Goal: Task Accomplishment & Management: Use online tool/utility

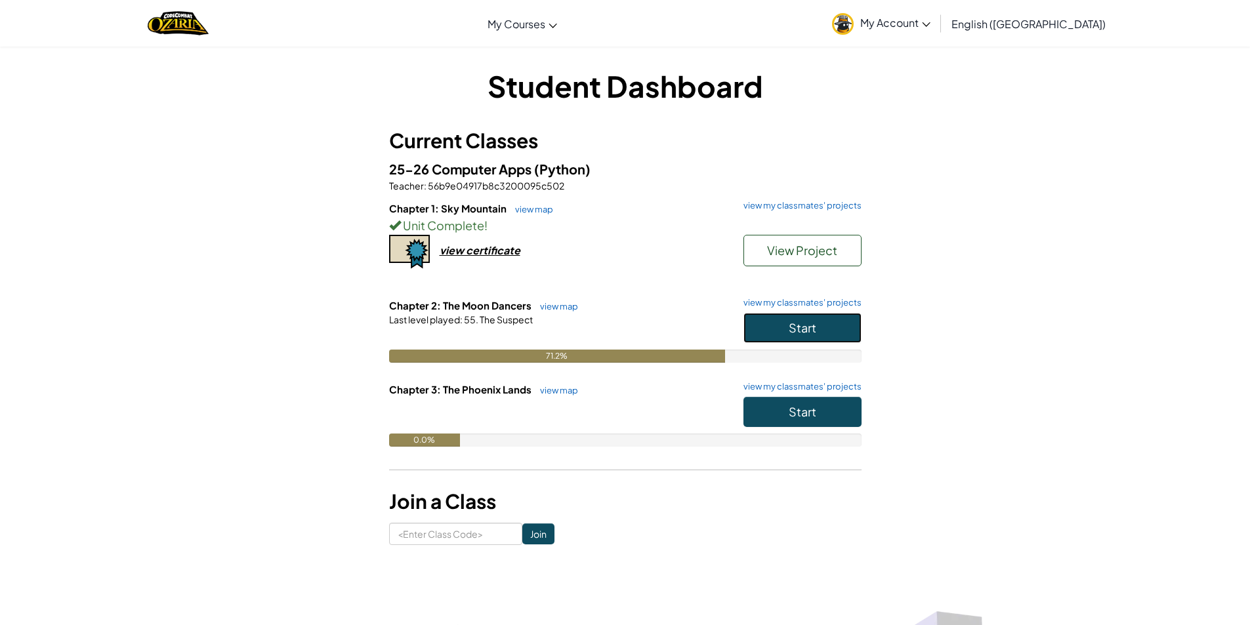
click at [830, 330] on button "Start" at bounding box center [802, 328] width 118 height 30
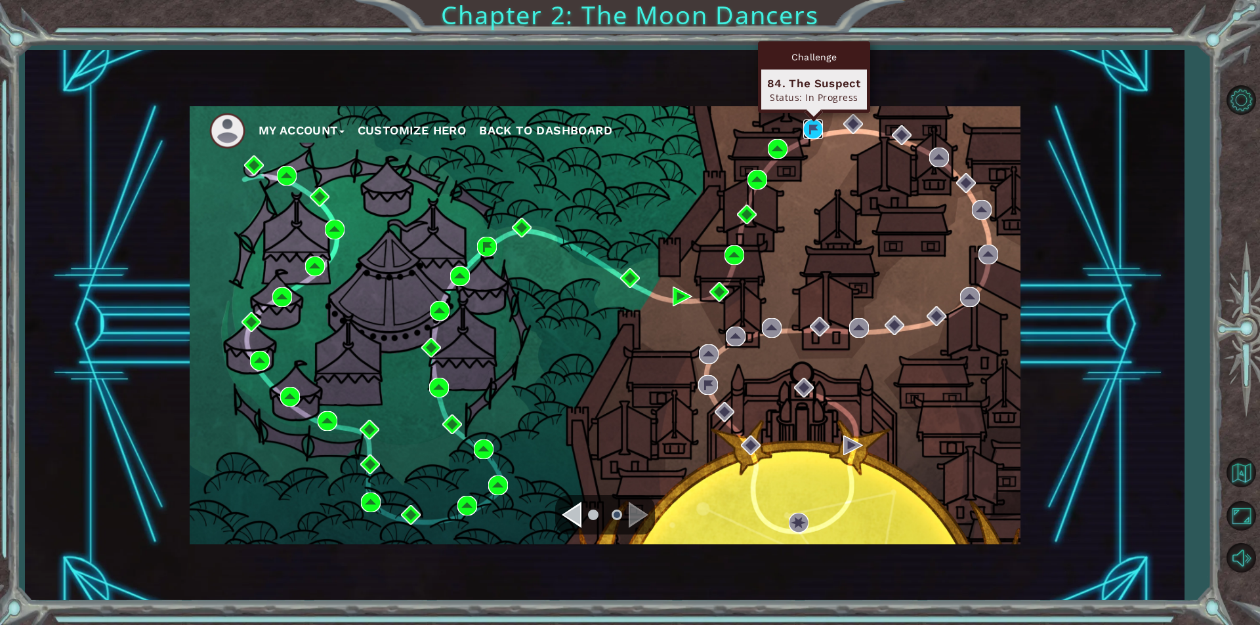
click at [808, 131] on img at bounding box center [813, 129] width 20 height 20
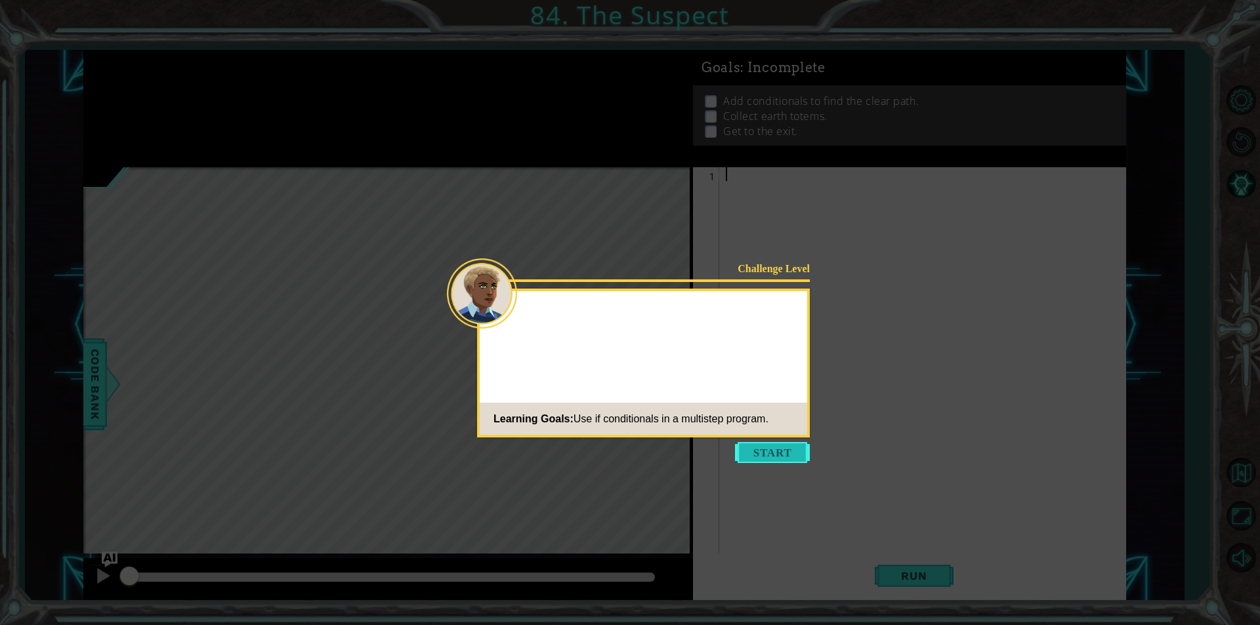
click at [749, 447] on button "Start" at bounding box center [772, 452] width 75 height 21
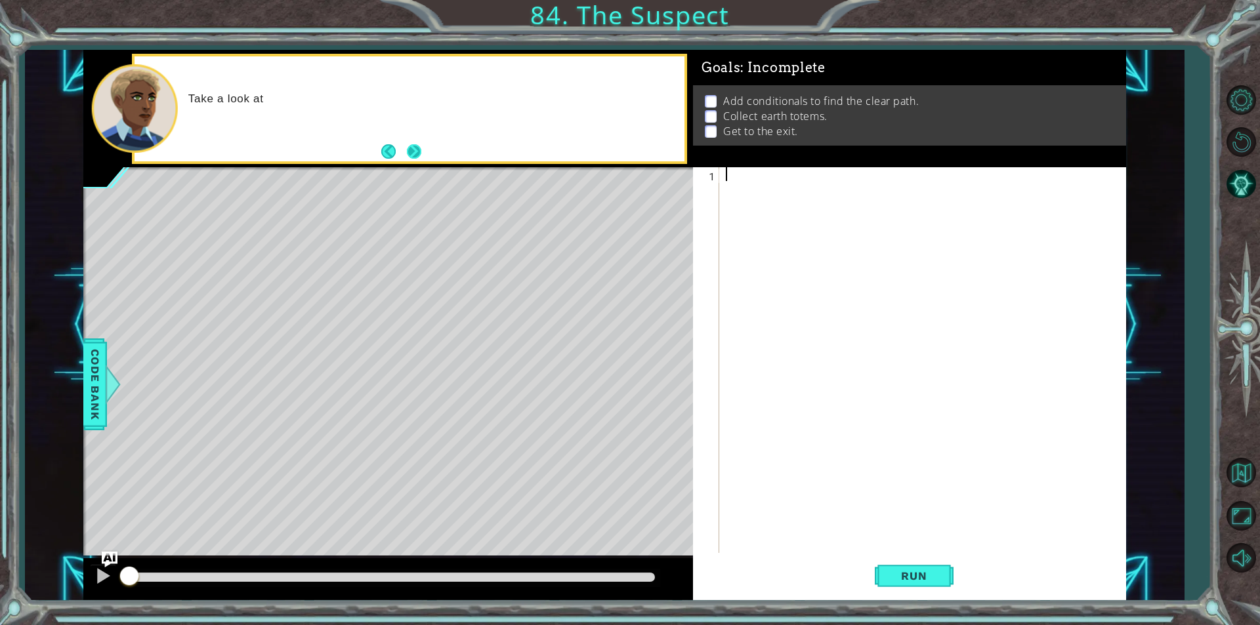
click at [418, 158] on button "Next" at bounding box center [414, 151] width 15 height 15
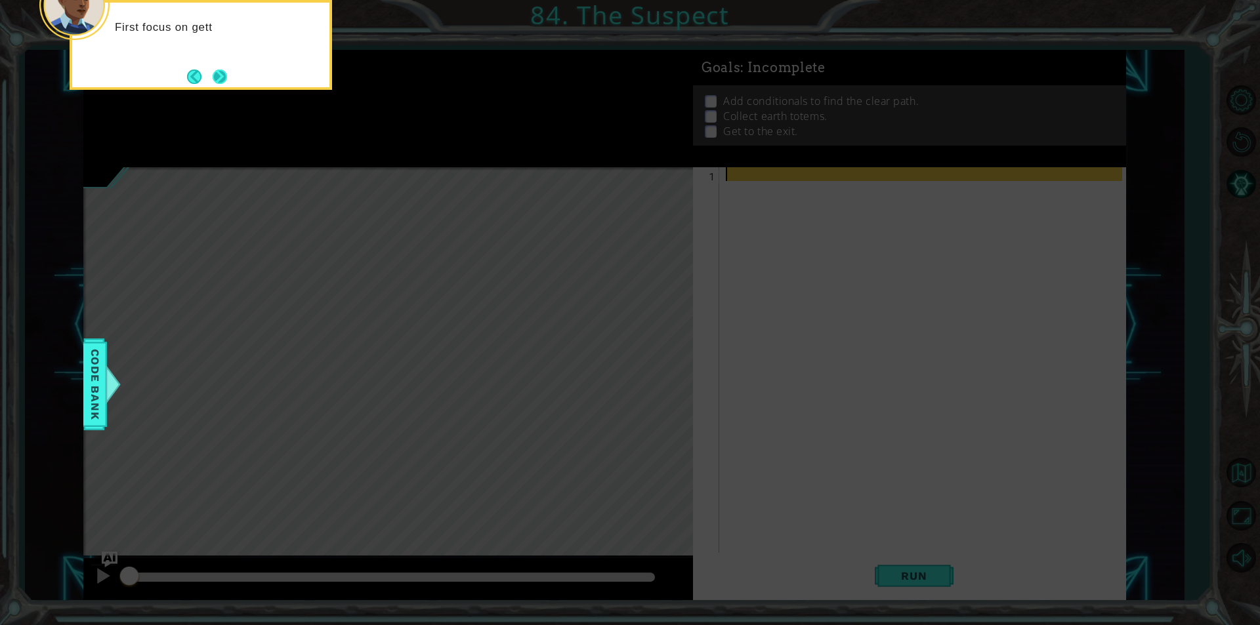
click at [221, 77] on button "Next" at bounding box center [220, 77] width 22 height 22
click at [220, 78] on button "Next" at bounding box center [220, 76] width 19 height 19
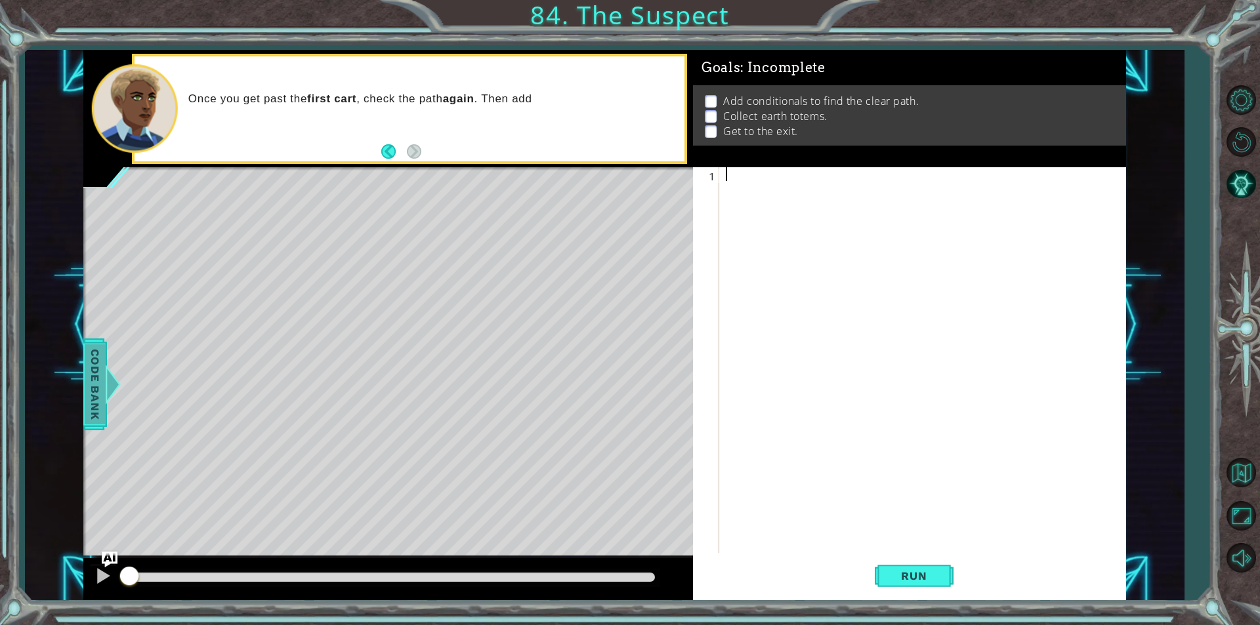
click at [89, 390] on span "Code Bank" at bounding box center [95, 384] width 21 height 80
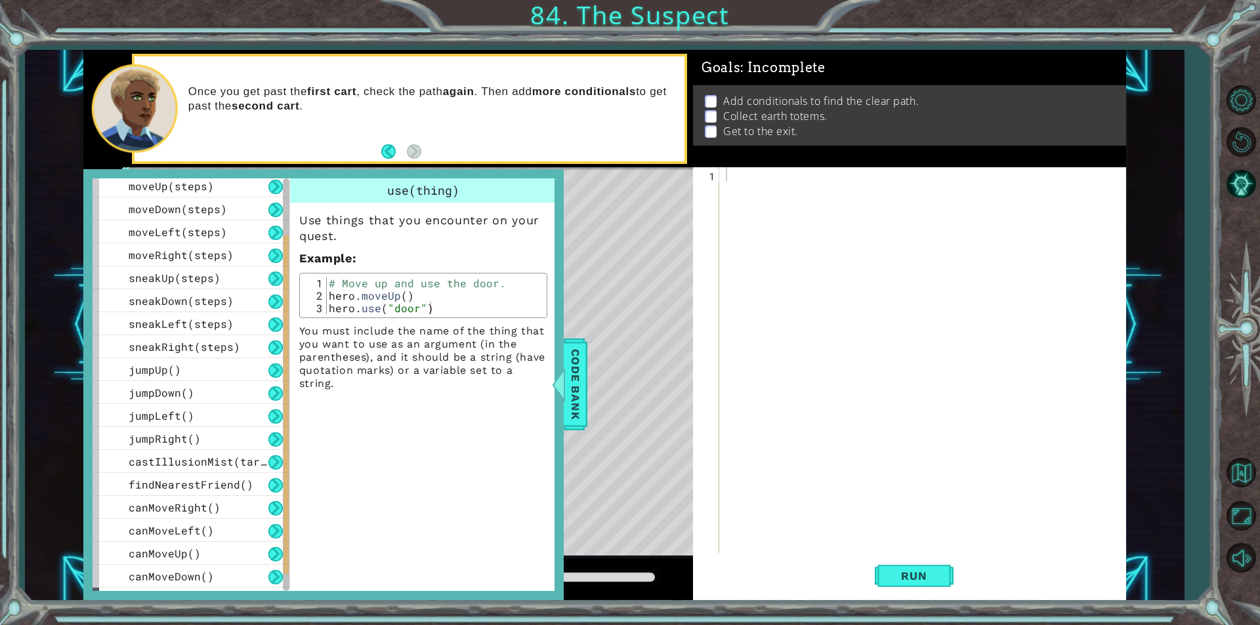
scroll to position [138, 0]
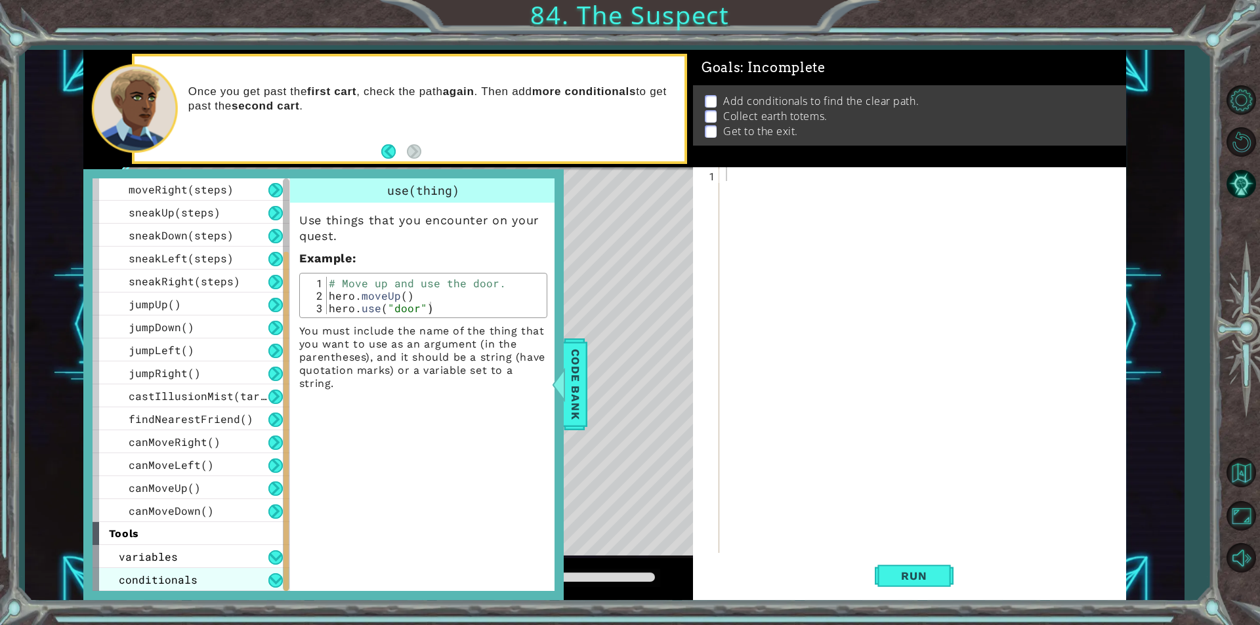
click at [224, 578] on div "conditionals" at bounding box center [191, 579] width 197 height 23
click at [272, 576] on button at bounding box center [275, 580] width 14 height 14
click at [273, 583] on button at bounding box center [275, 580] width 14 height 14
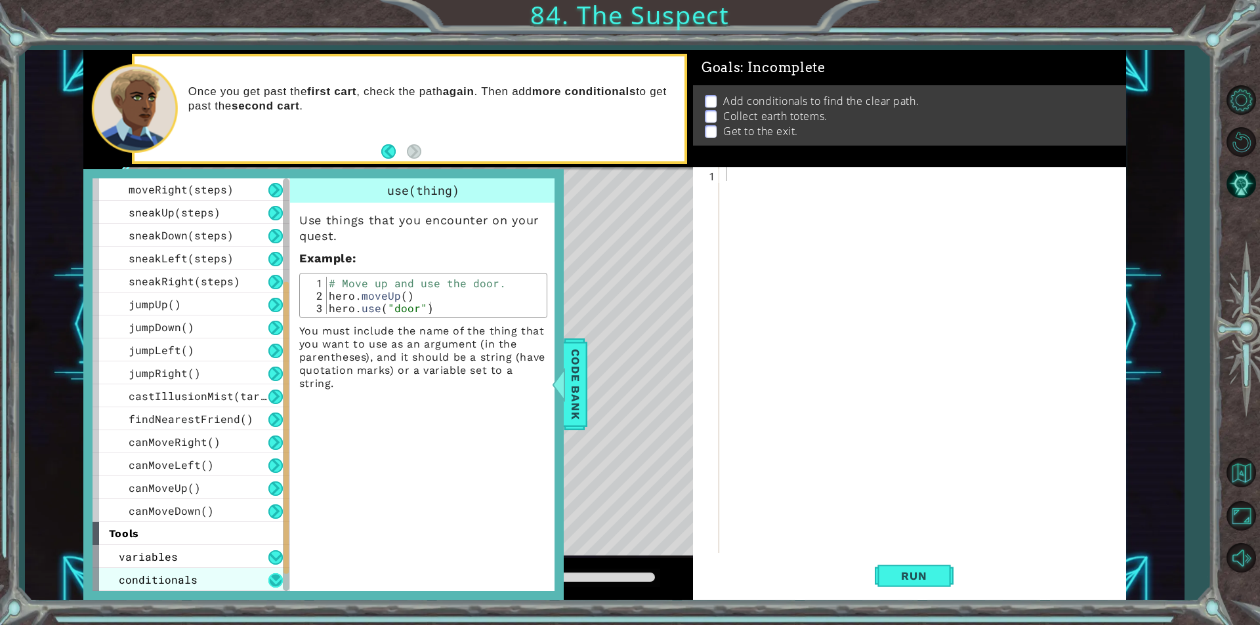
click at [273, 583] on button at bounding box center [275, 580] width 14 height 14
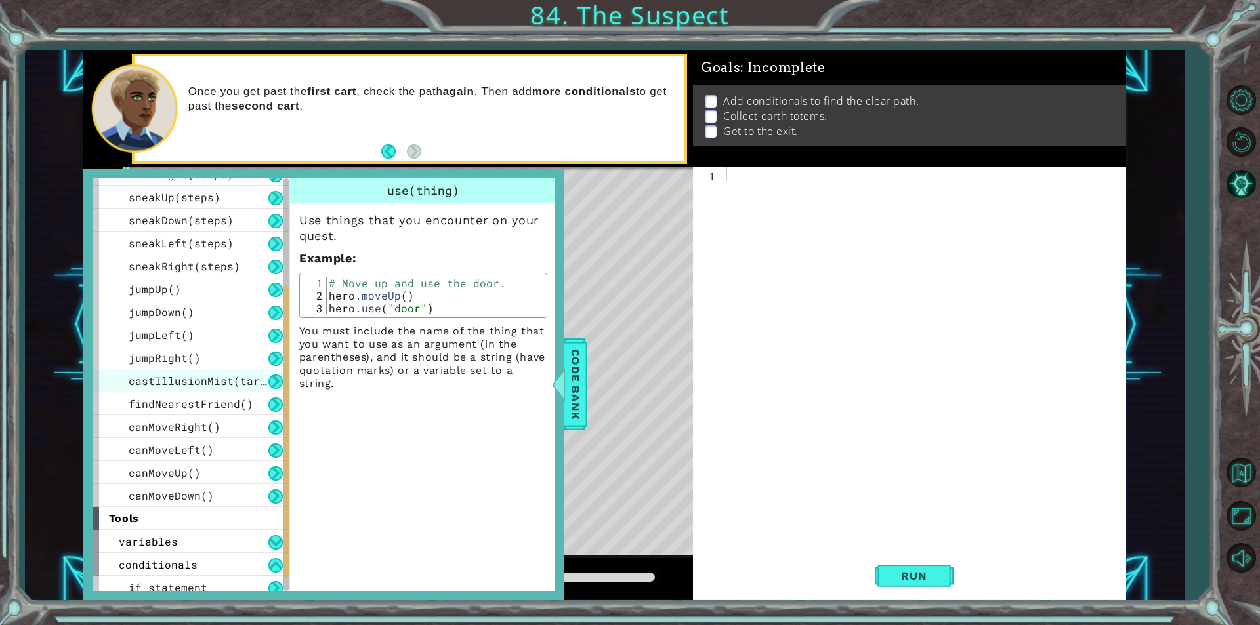
scroll to position [161, 0]
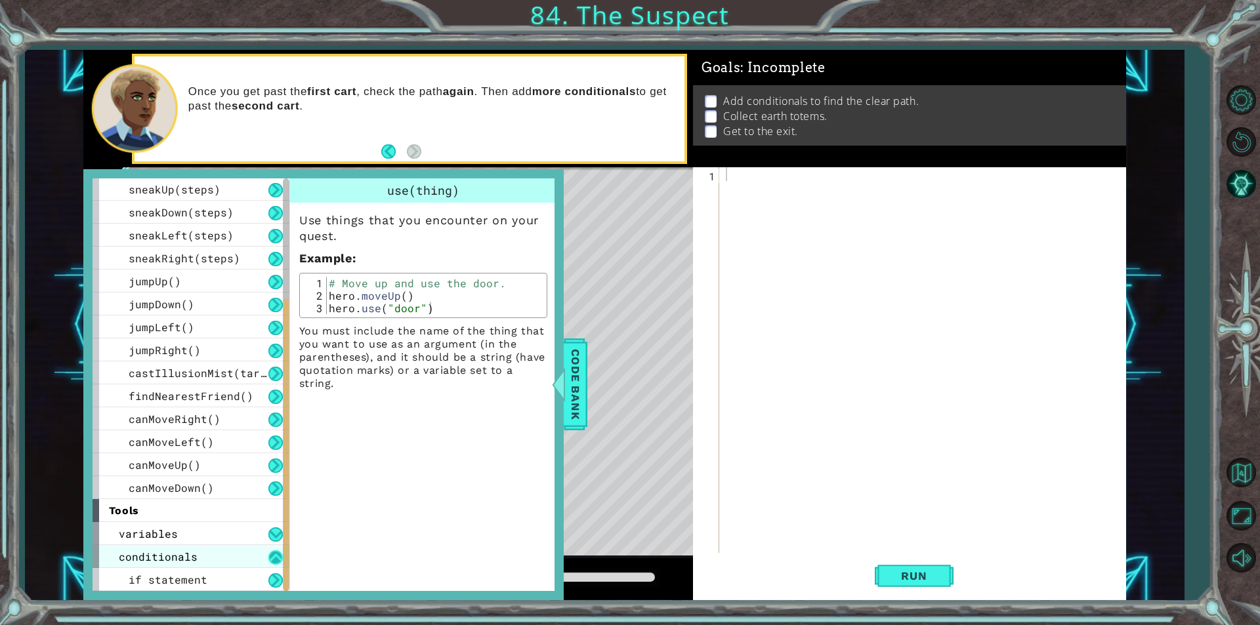
click at [269, 558] on button at bounding box center [275, 557] width 14 height 14
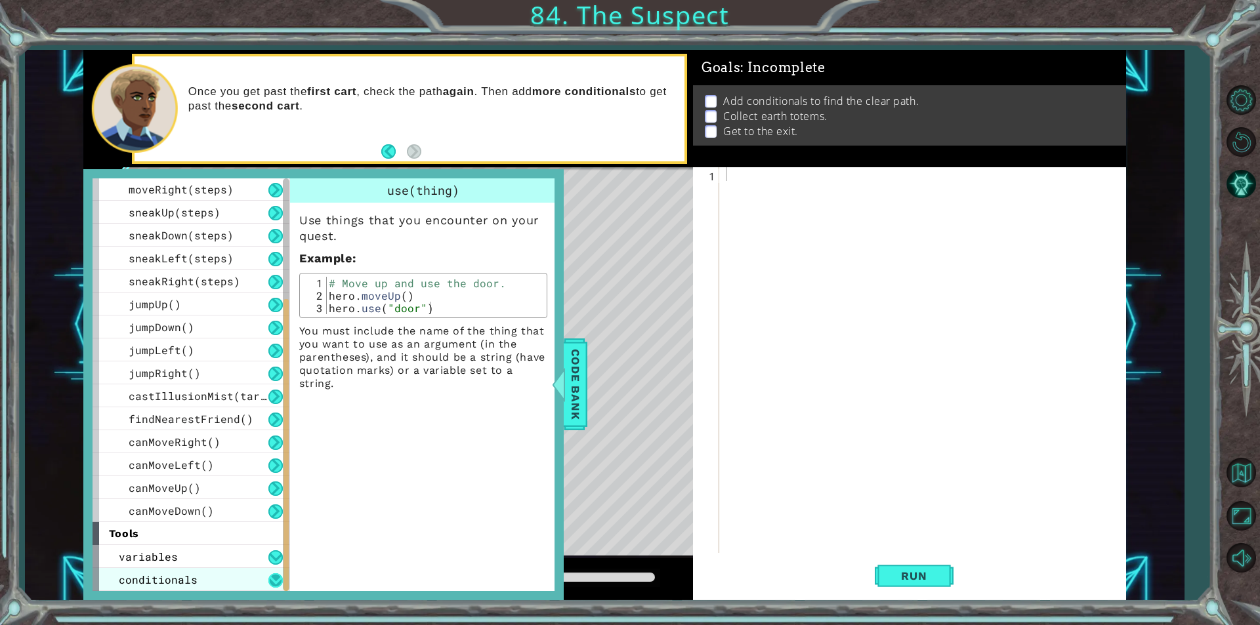
click at [277, 581] on button at bounding box center [275, 580] width 14 height 14
click at [272, 579] on button at bounding box center [275, 580] width 14 height 14
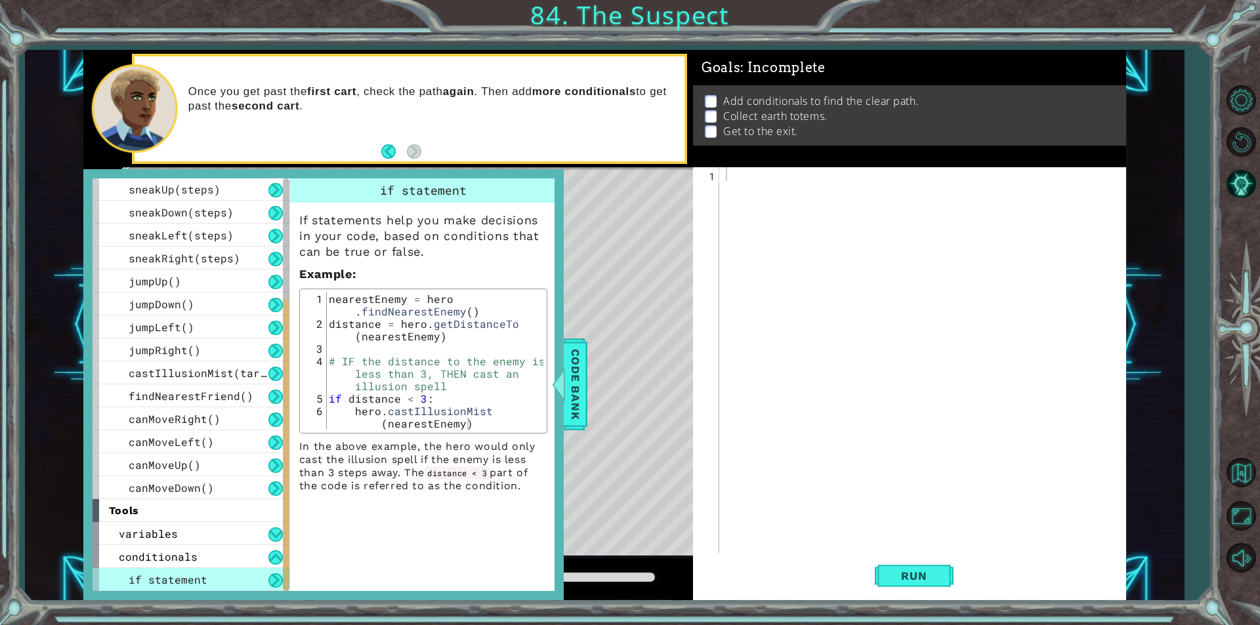
click at [814, 186] on div at bounding box center [925, 373] width 405 height 413
type textarea "H"
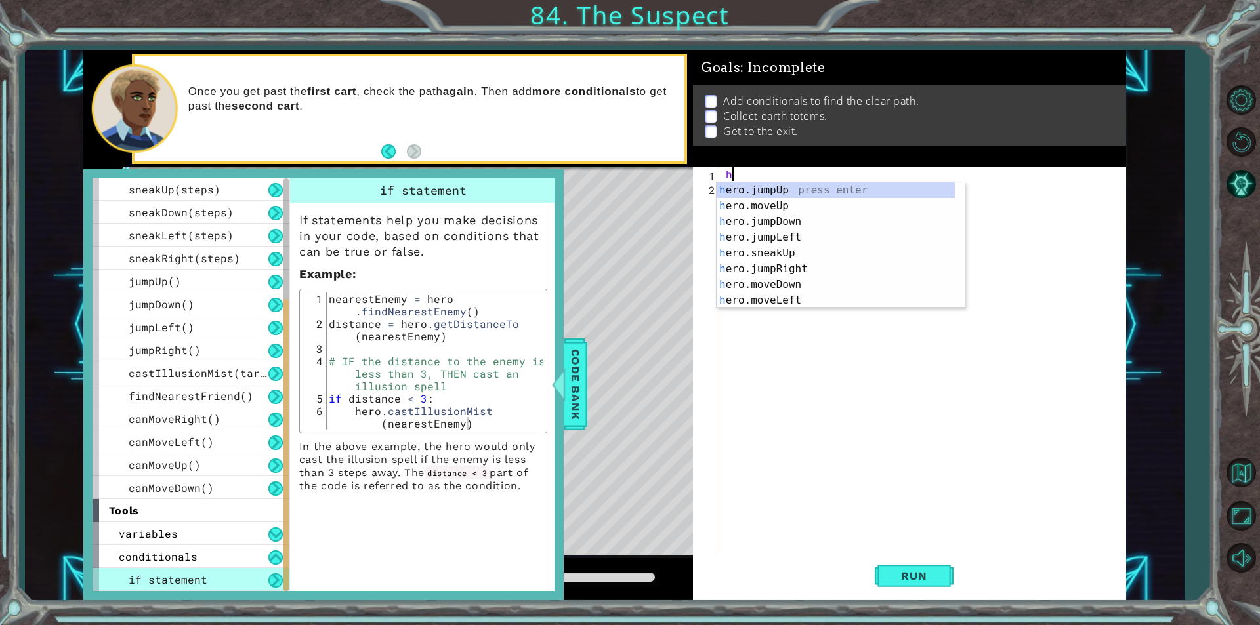
type textarea "her"
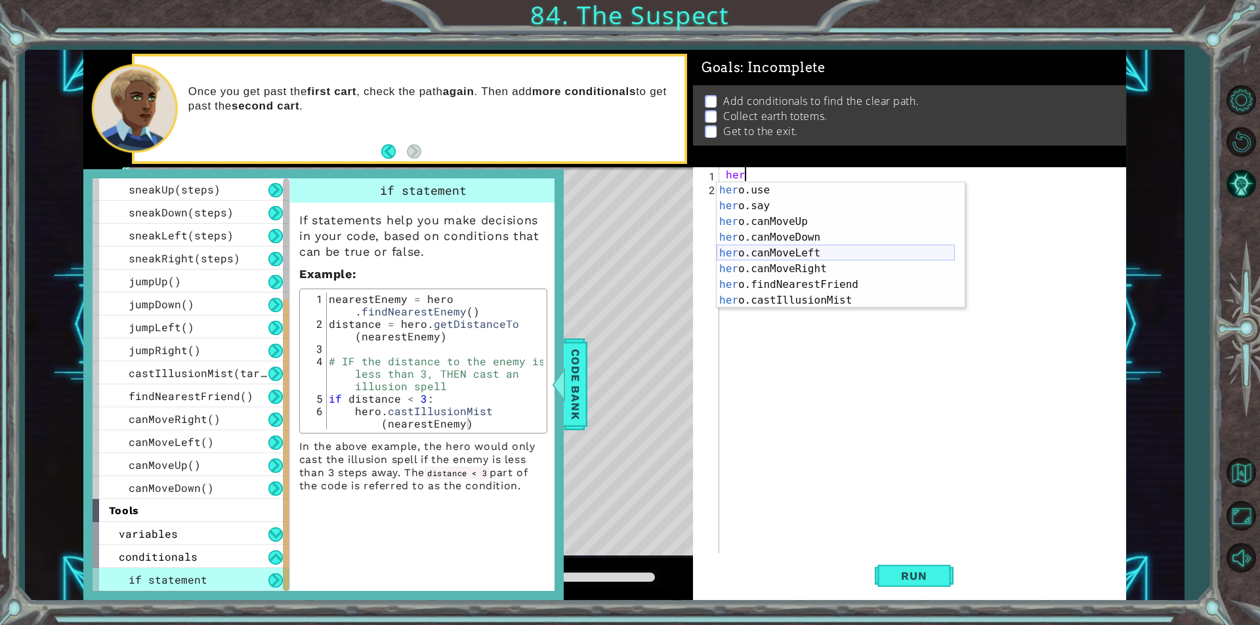
scroll to position [189, 0]
click at [833, 279] on div "her o.use press enter her o.say press enter her o.canMoveUp press enter her o.c…" at bounding box center [835, 260] width 238 height 157
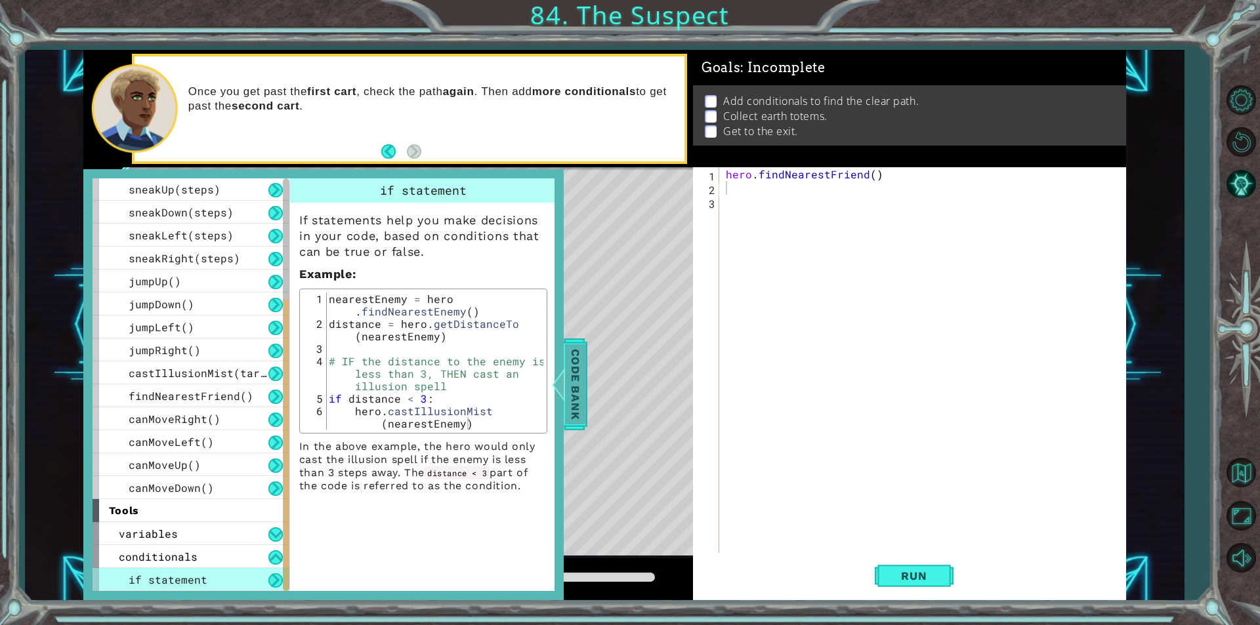
click at [575, 376] on span "Code Bank" at bounding box center [575, 384] width 21 height 80
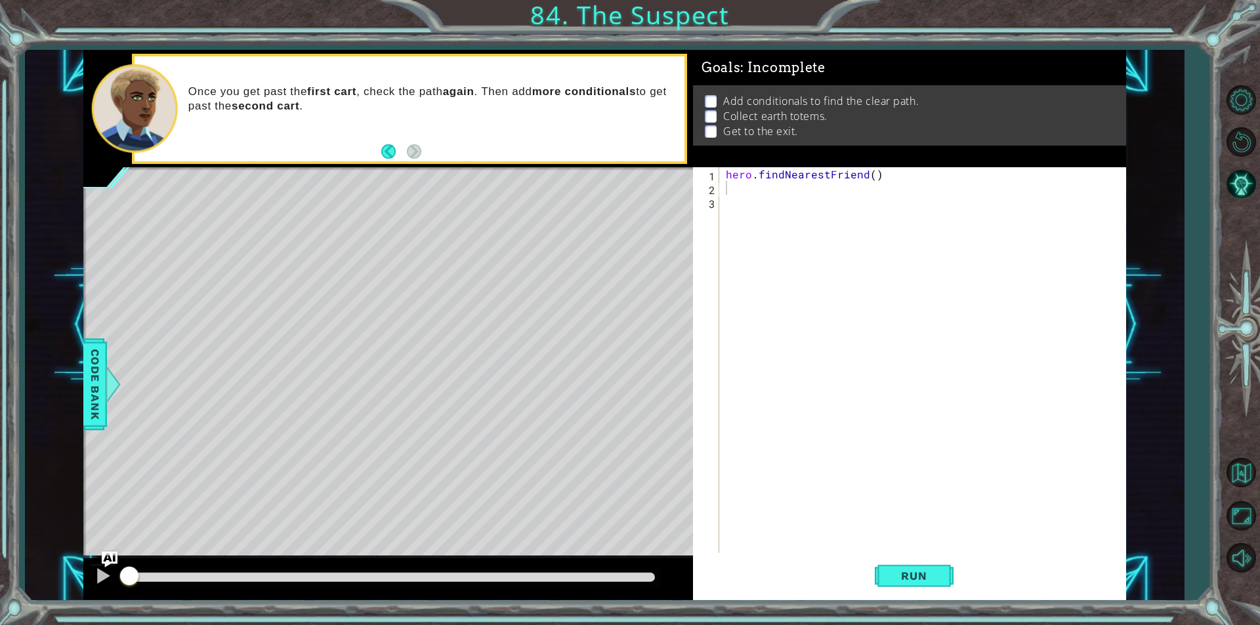
click at [782, 202] on div "hero . findNearestFriend ( )" at bounding box center [925, 373] width 405 height 413
click at [744, 188] on div "hero . findNearestFriend ( )" at bounding box center [925, 373] width 405 height 413
type textarea "i"
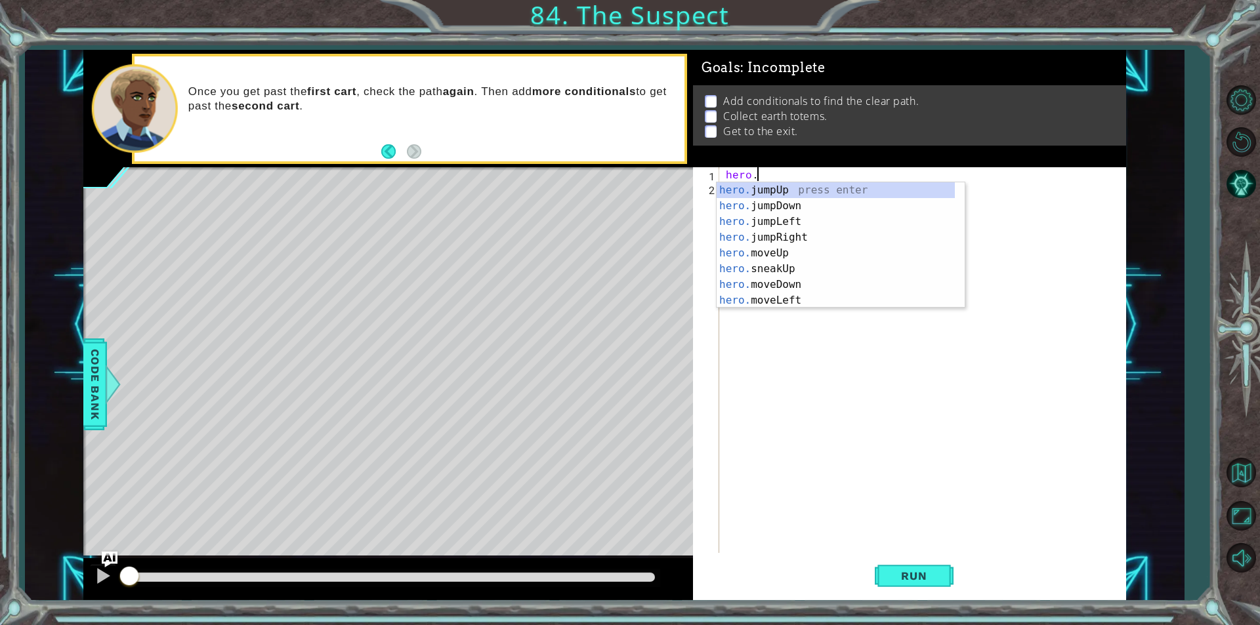
type textarea "h"
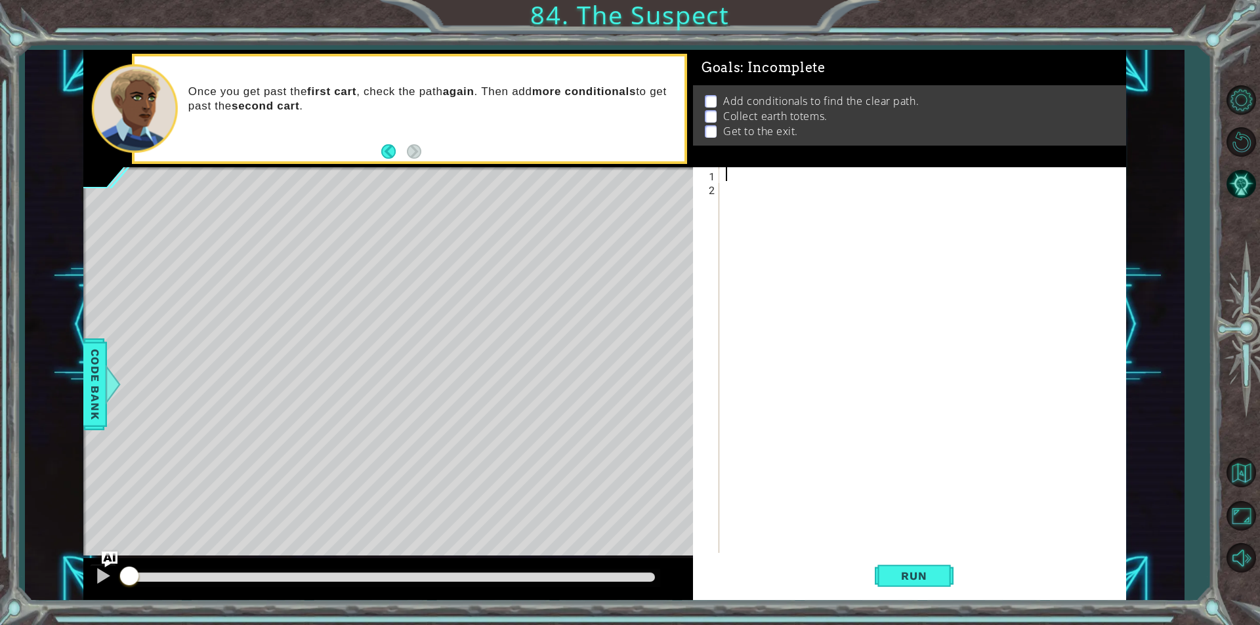
type textarea "S"
type textarea "steps = 2"
click at [749, 188] on div "steps = 2 if pathFREE = TRUE" at bounding box center [925, 373] width 405 height 413
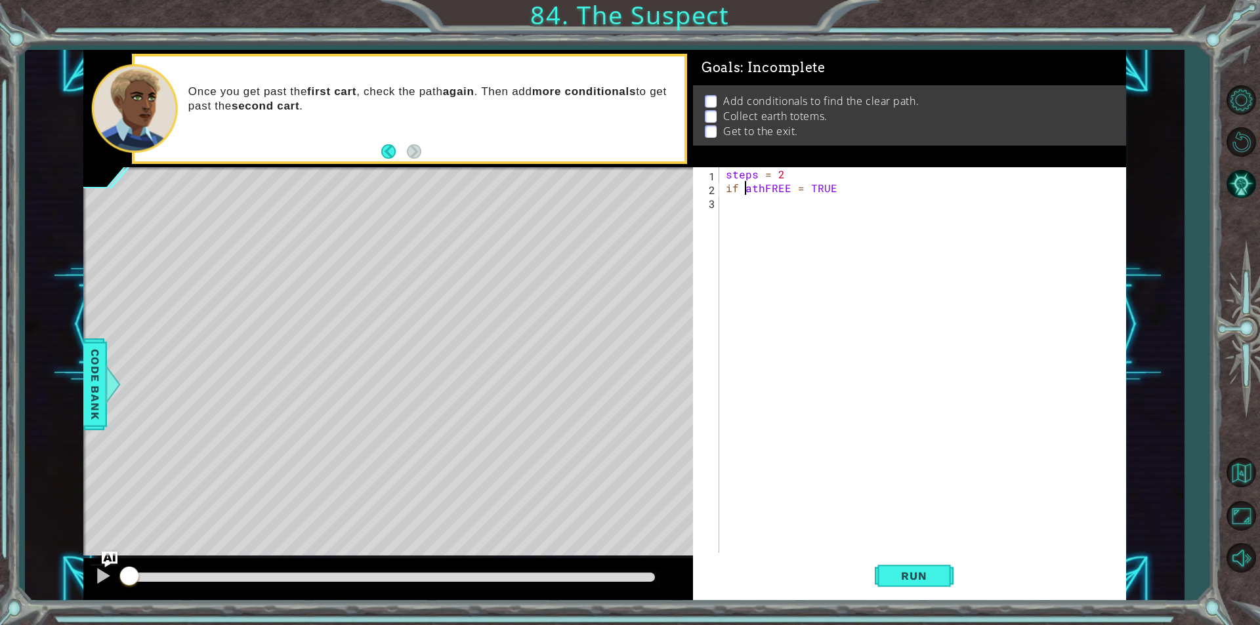
scroll to position [0, 1]
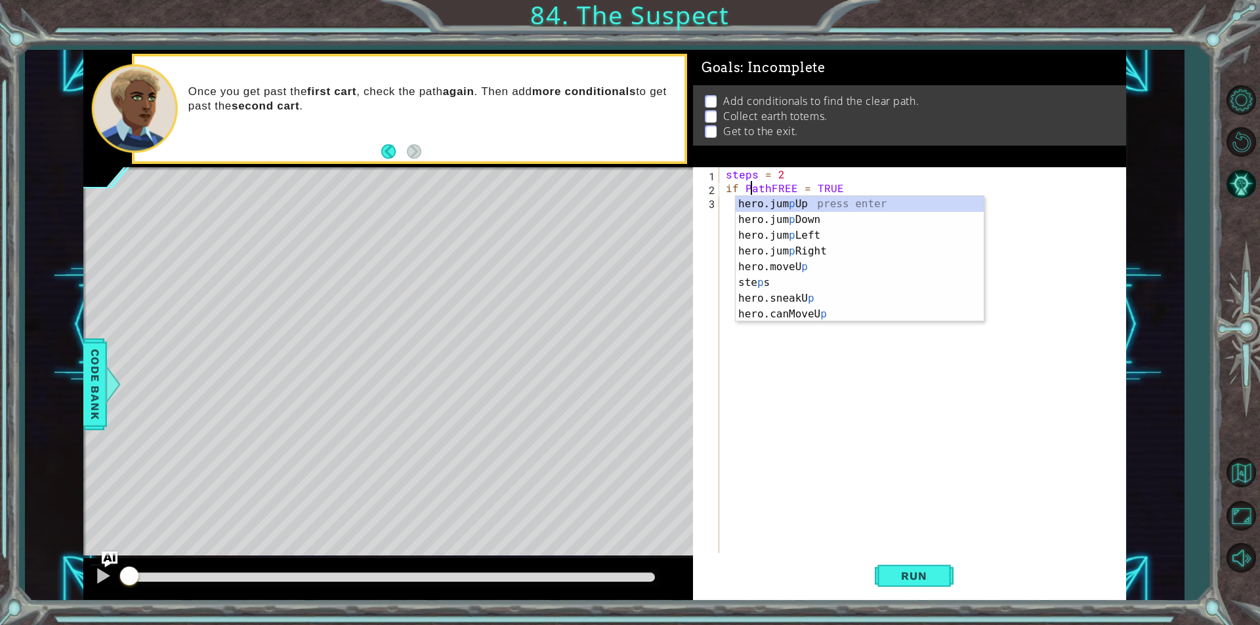
click at [798, 190] on div "steps = 2 if PathFREE = TRUE" at bounding box center [925, 373] width 405 height 413
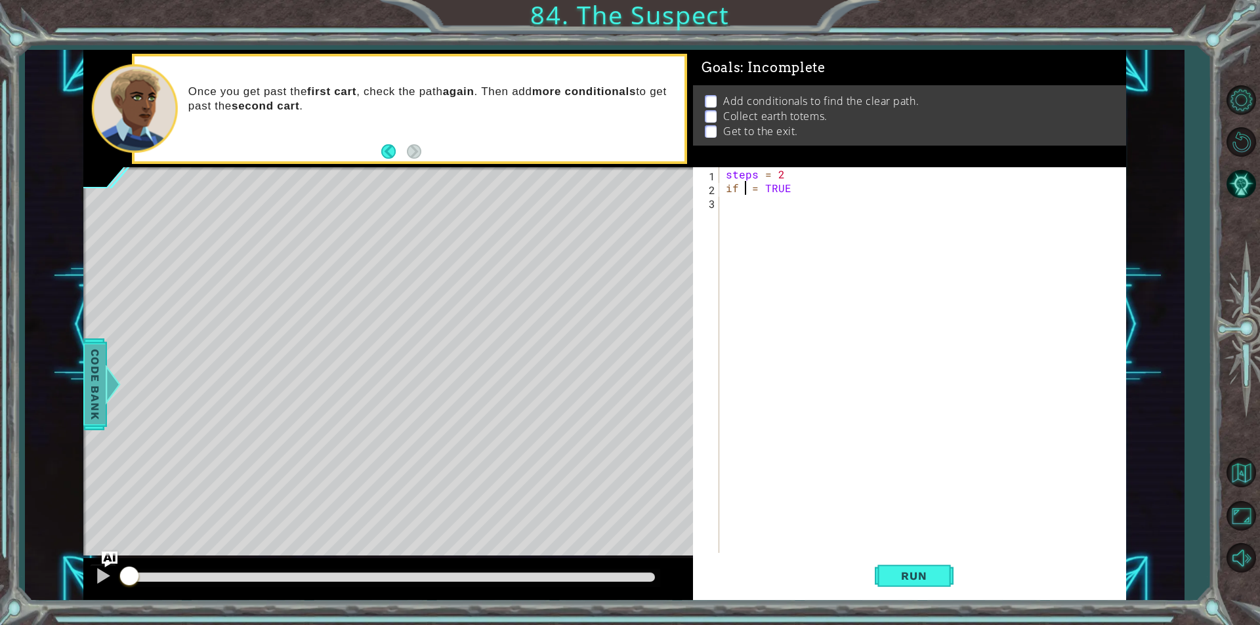
click at [90, 369] on span "Code Bank" at bounding box center [95, 384] width 21 height 80
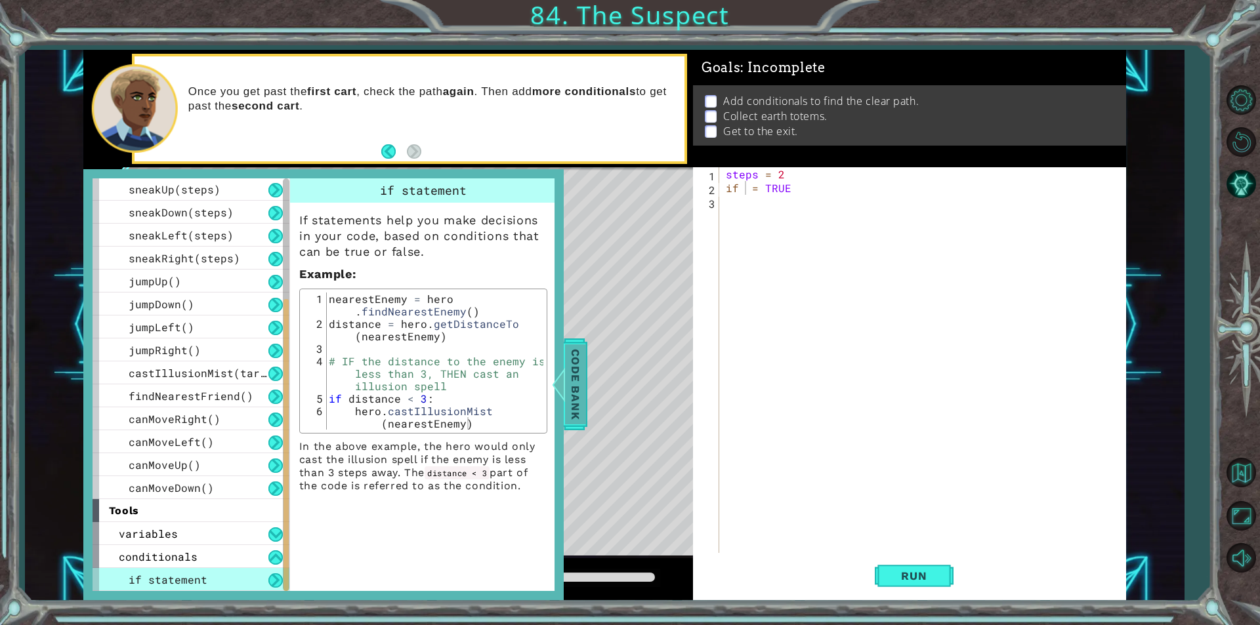
click at [579, 396] on span "Code Bank" at bounding box center [575, 384] width 21 height 80
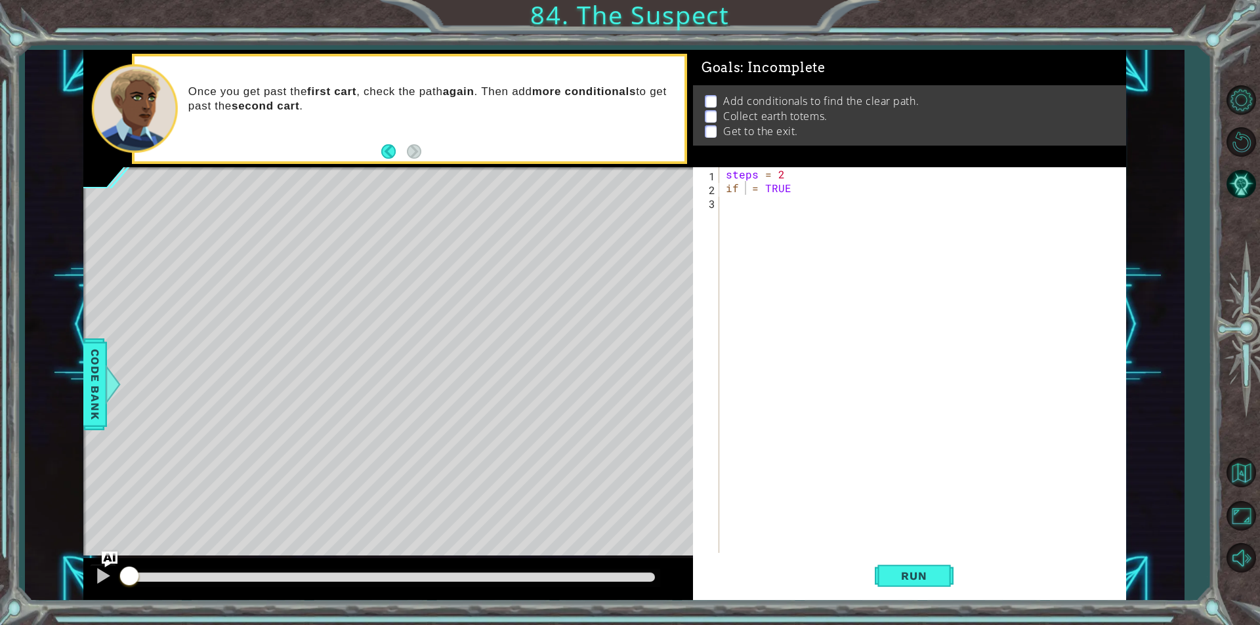
click at [829, 194] on div "steps = 2 if = TRUE" at bounding box center [925, 373] width 405 height 413
type textarea "i"
click at [789, 190] on div "steps = 2" at bounding box center [925, 373] width 405 height 413
type textarea "I"
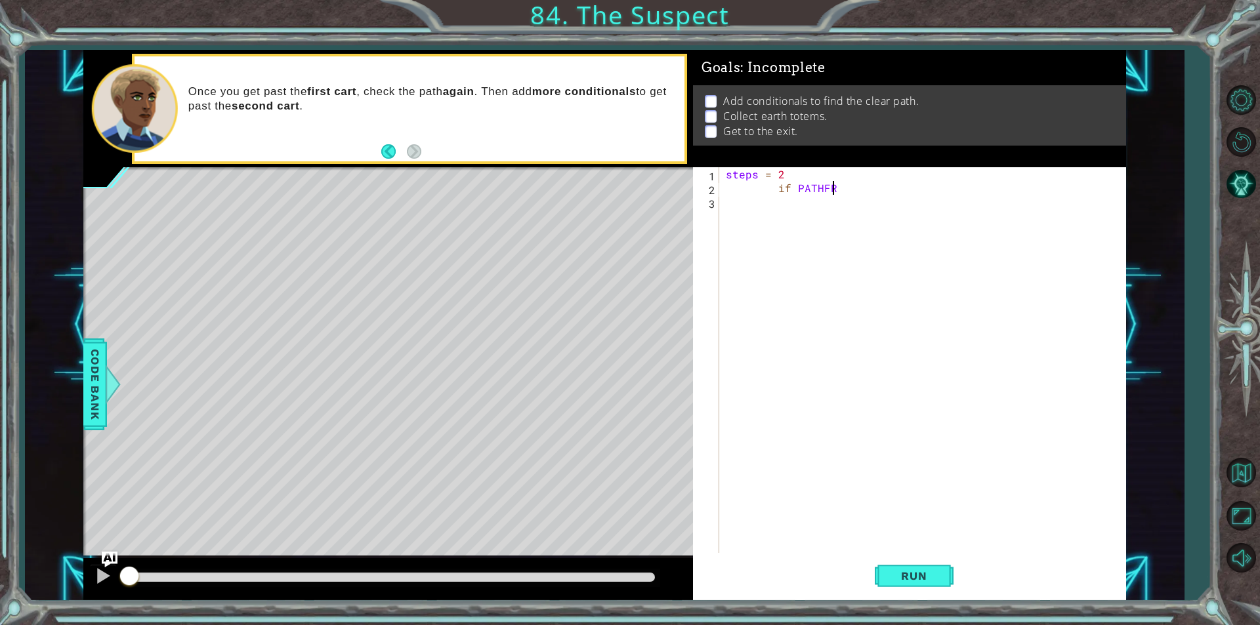
scroll to position [0, 5]
type textarea "i"
type textarea "steps = 2"
drag, startPoint x: 1239, startPoint y: 182, endPoint x: 1259, endPoint y: 179, distance: 20.6
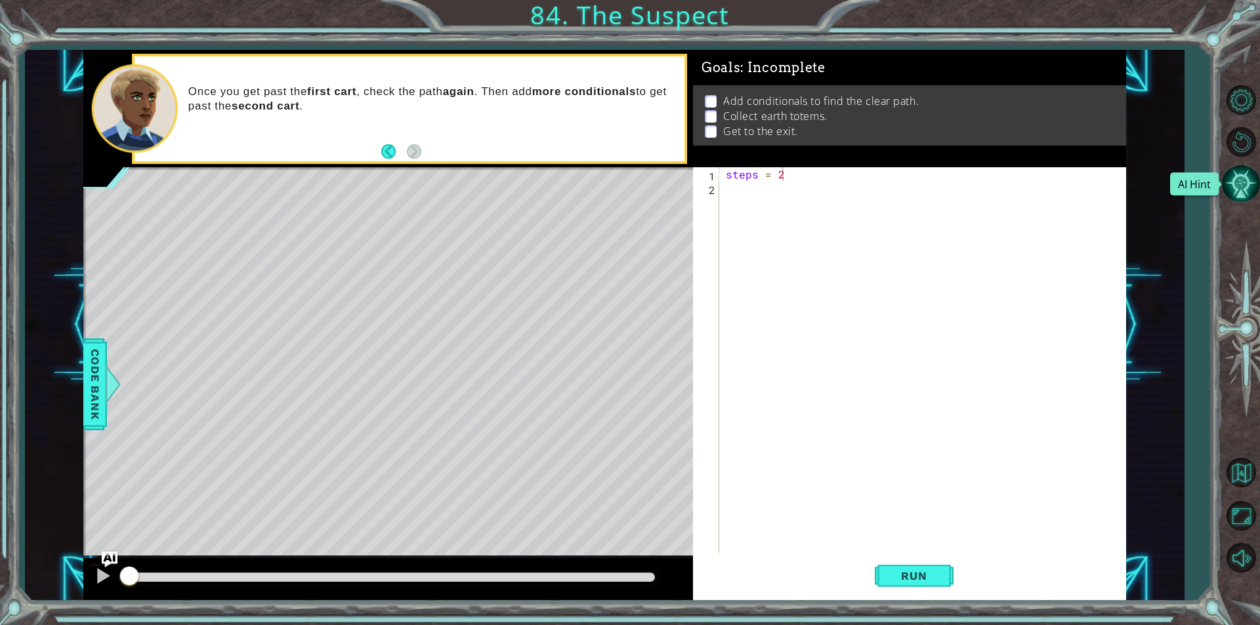
click at [1238, 182] on button "AI Hint" at bounding box center [1241, 184] width 38 height 38
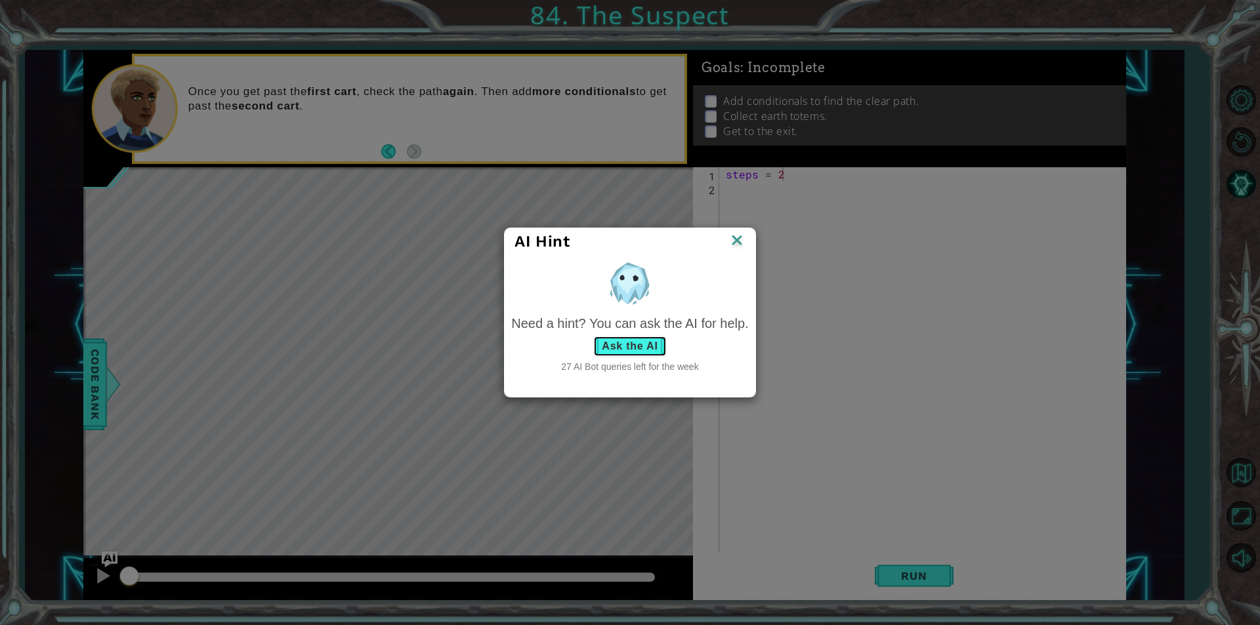
click at [623, 339] on button "Ask the AI" at bounding box center [629, 346] width 73 height 21
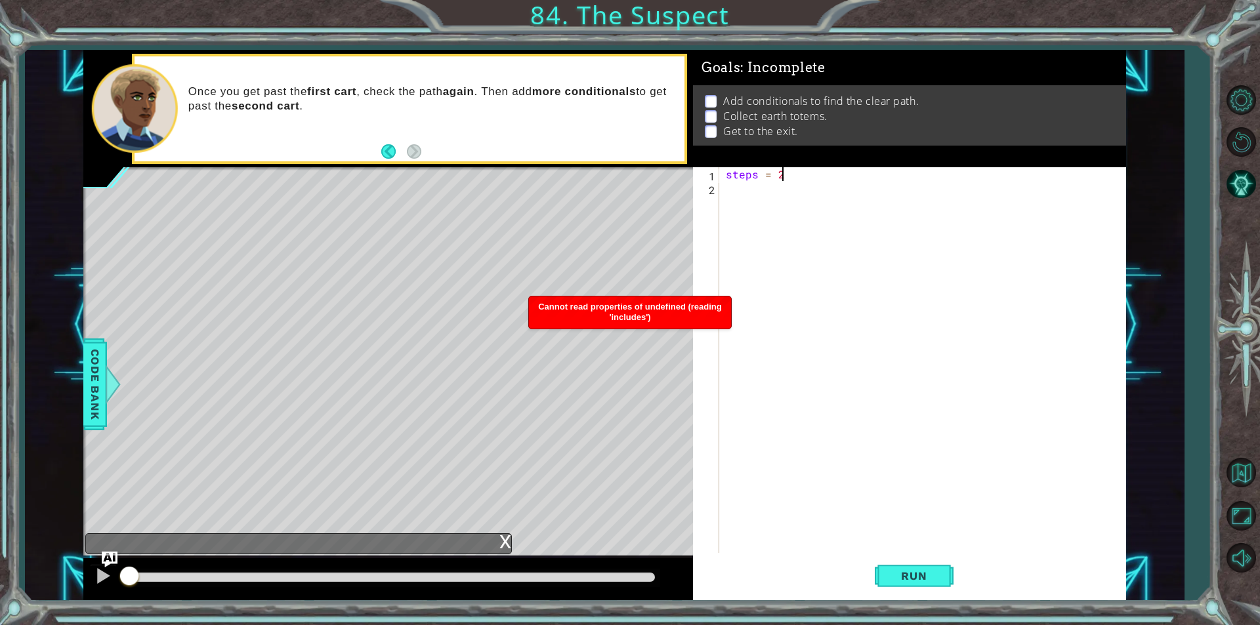
click at [785, 192] on div "steps = 2" at bounding box center [925, 373] width 405 height 413
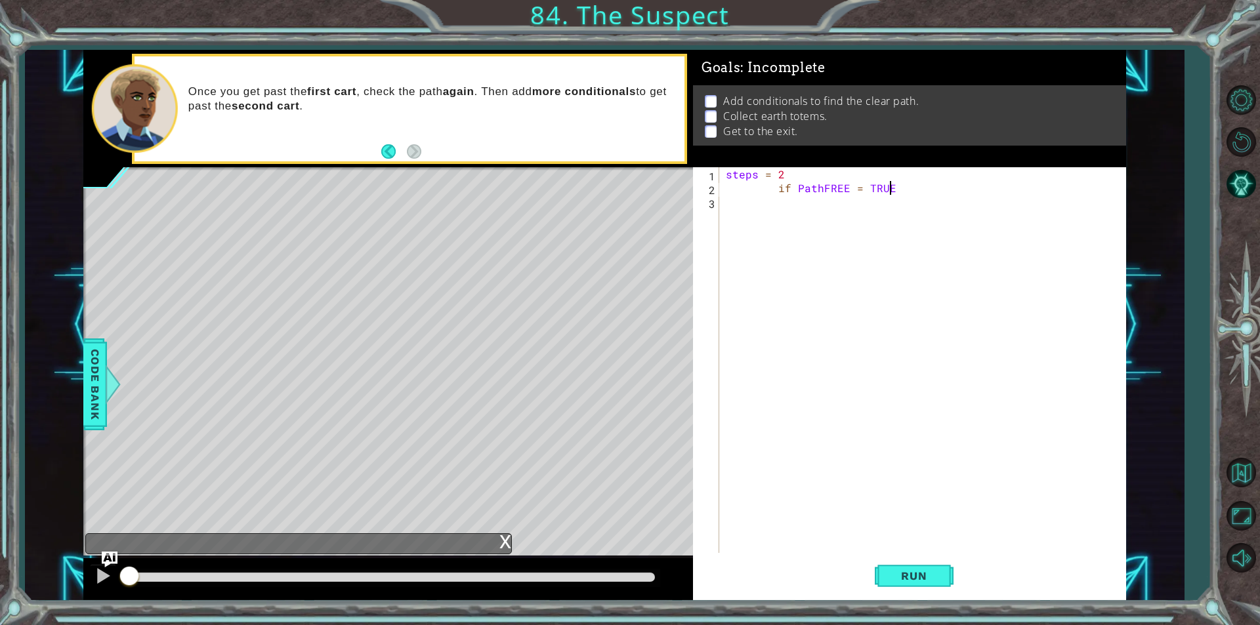
scroll to position [0, 10]
type textarea "if PathFREE = TRUE"
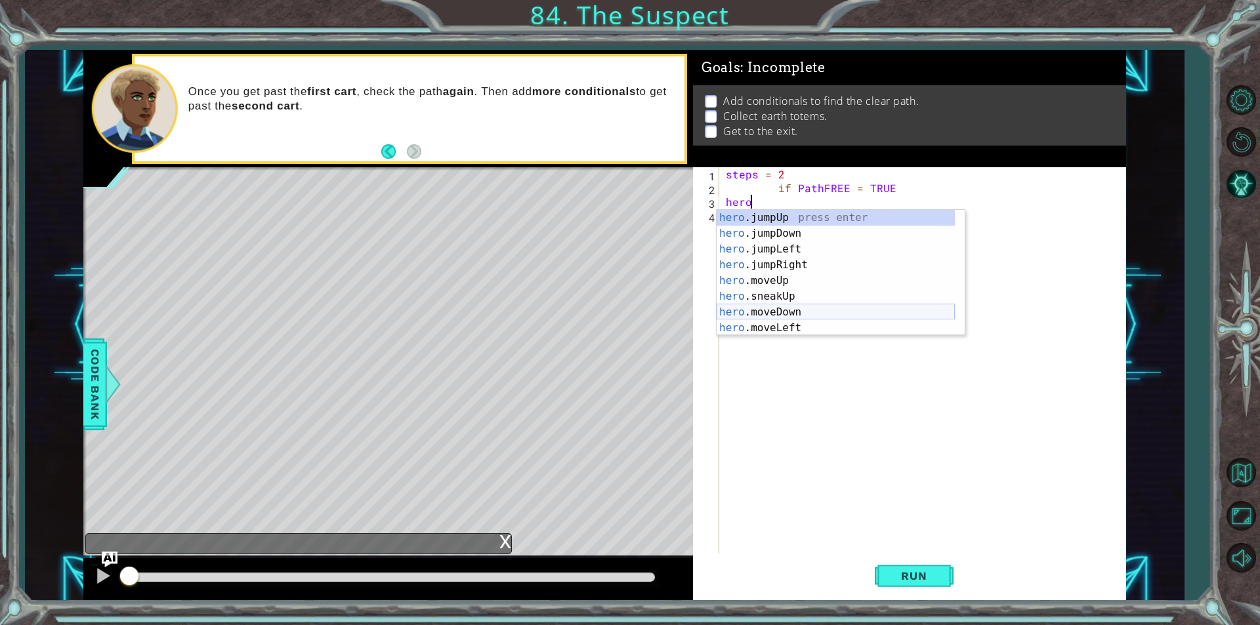
scroll to position [79, 0]
click at [795, 312] on div "hero .sneakUp press enter hero .moveDown press enter hero .moveLeft press enter…" at bounding box center [835, 288] width 238 height 157
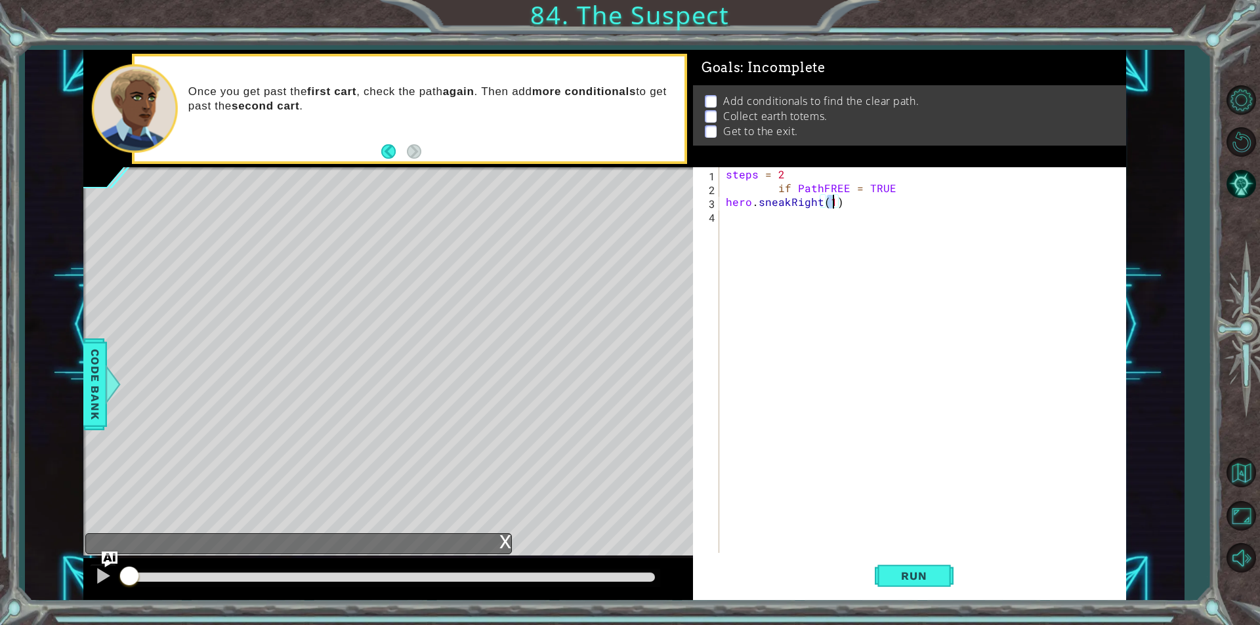
type textarea "hero.sneakRight(4)"
click at [804, 220] on div "steps = 2 if PathFREE = TRUE hero . sneakRight ( 4 )" at bounding box center [925, 373] width 405 height 413
click at [789, 201] on div "steps = 2 if PathFREE = TRUE hero . sneakRight ( 4 )" at bounding box center [925, 373] width 405 height 413
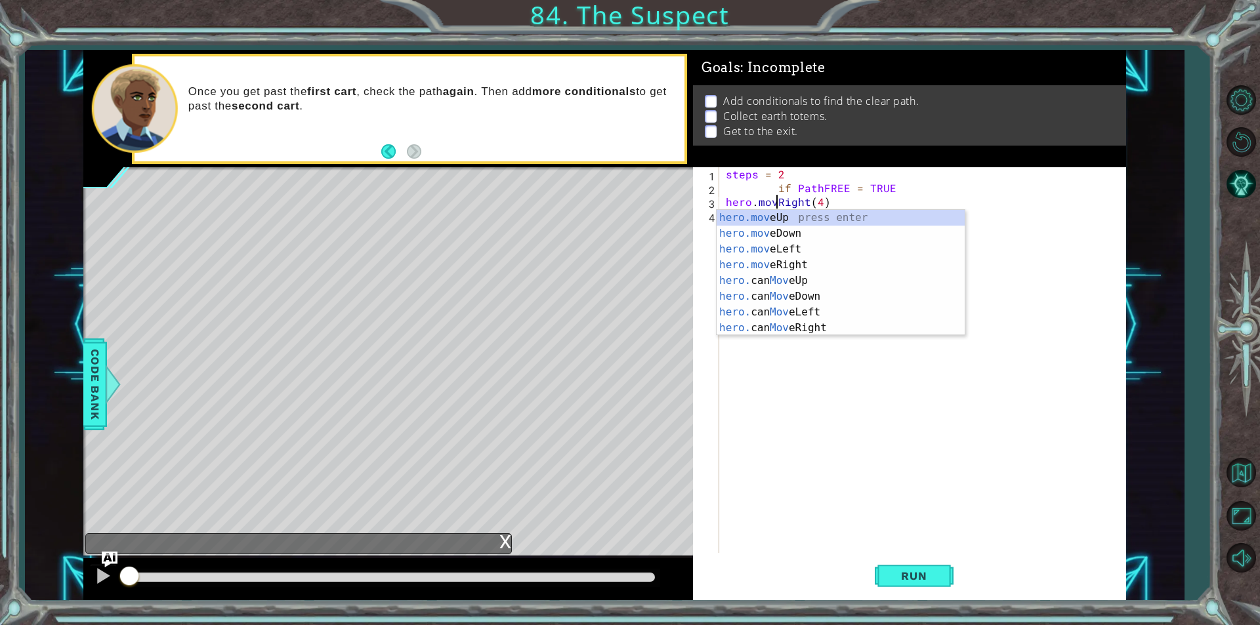
type textarea "hero.moveRight(4)"
click at [861, 199] on div "steps = 2 if PathFREE = TRUE hero . moveRight ( 4 )" at bounding box center [925, 373] width 405 height 413
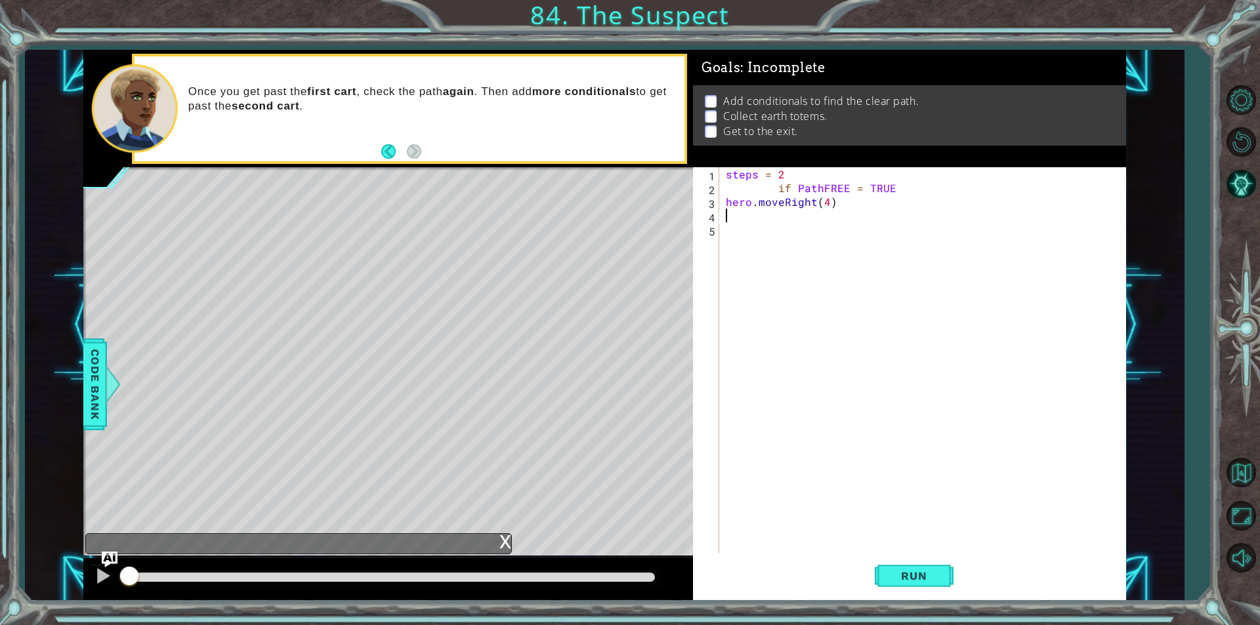
scroll to position [0, 0]
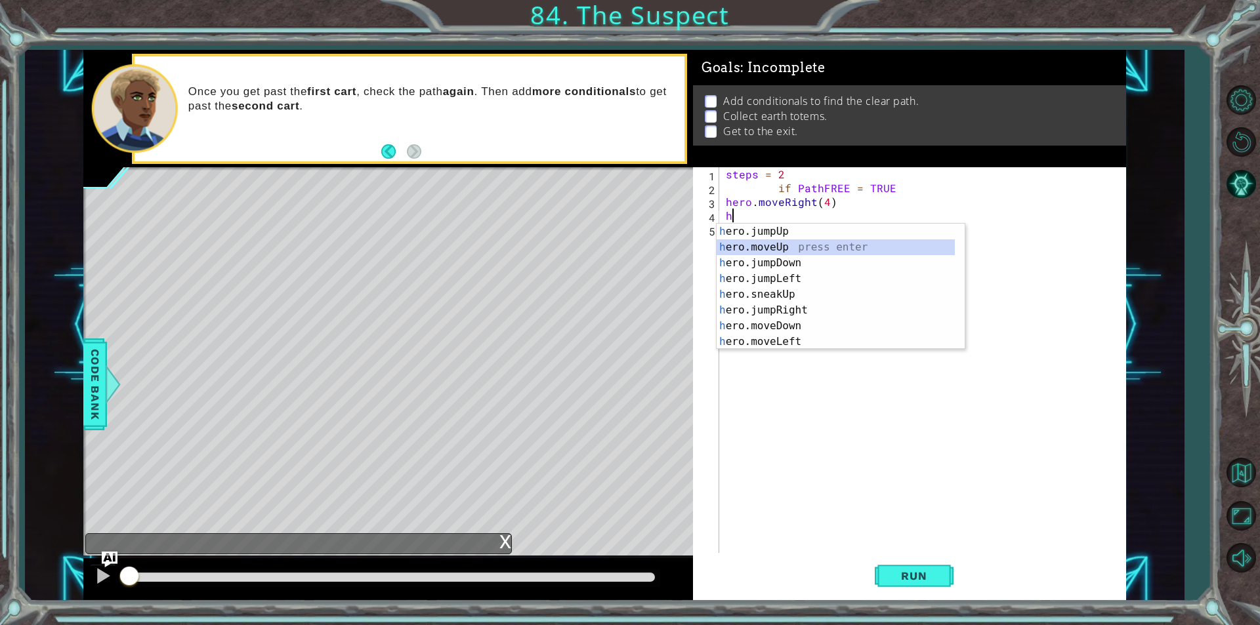
click at [770, 248] on div "h ero.jumpUp press enter h ero.moveUp press enter h ero.jumpDown press enter h …" at bounding box center [835, 302] width 238 height 157
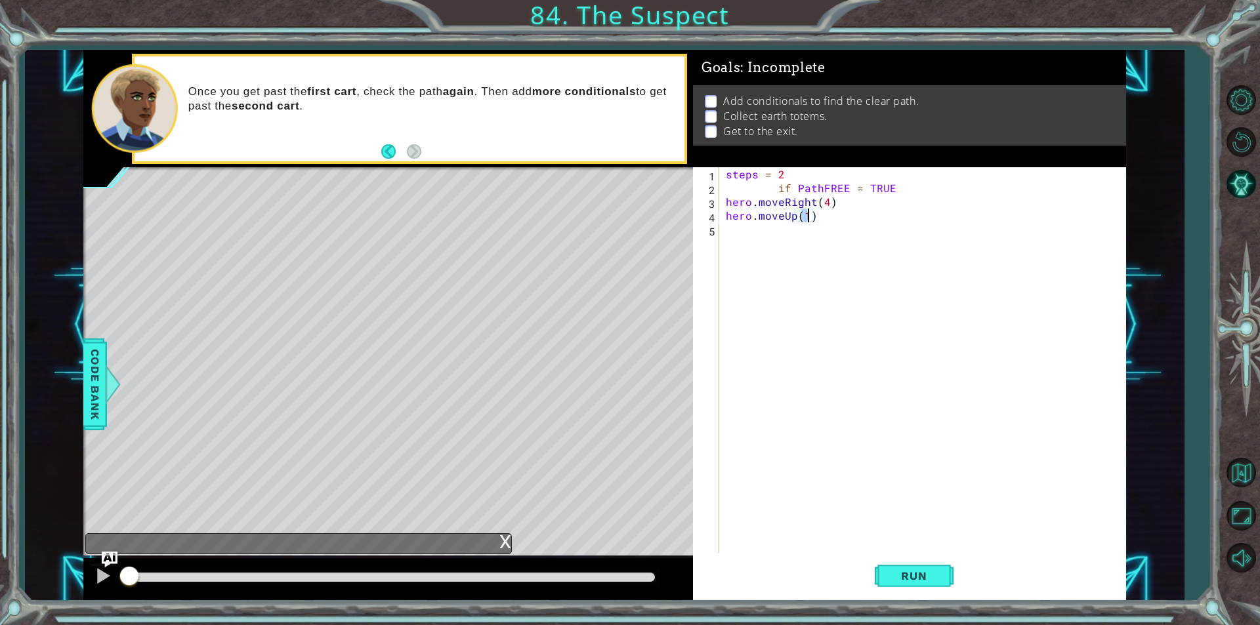
type textarea "hero.moveUp(2)"
click at [768, 228] on div "steps = 2 if PathFREE = TRUE hero . moveRight ( 4 ) hero . moveUp ( 2 )" at bounding box center [925, 373] width 405 height 413
type textarea "I"
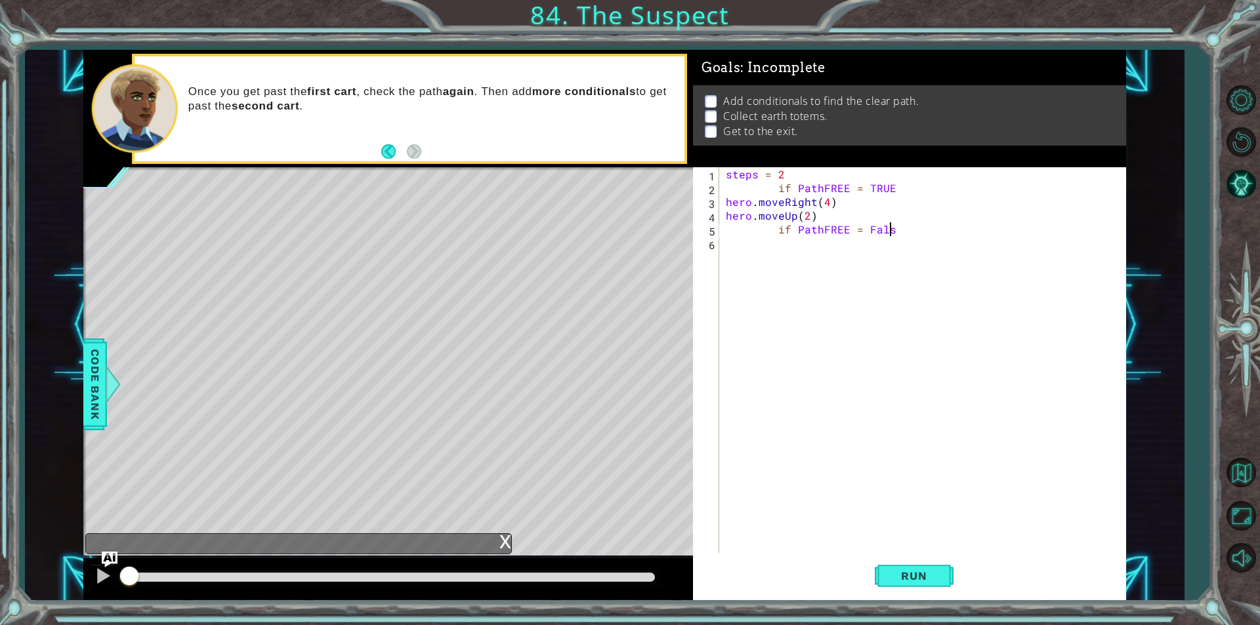
scroll to position [0, 10]
click at [892, 187] on div "steps = 2 if PathFREE = TRUE hero . moveRight ( 4 ) hero . moveUp ( 2 ) if Path…" at bounding box center [925, 373] width 405 height 413
click at [911, 229] on div "steps = 2 if PathFREE = True hero . moveRight ( 4 ) hero . moveUp ( 2 ) if Path…" at bounding box center [925, 373] width 405 height 413
type textarea "if PathFREE = False"
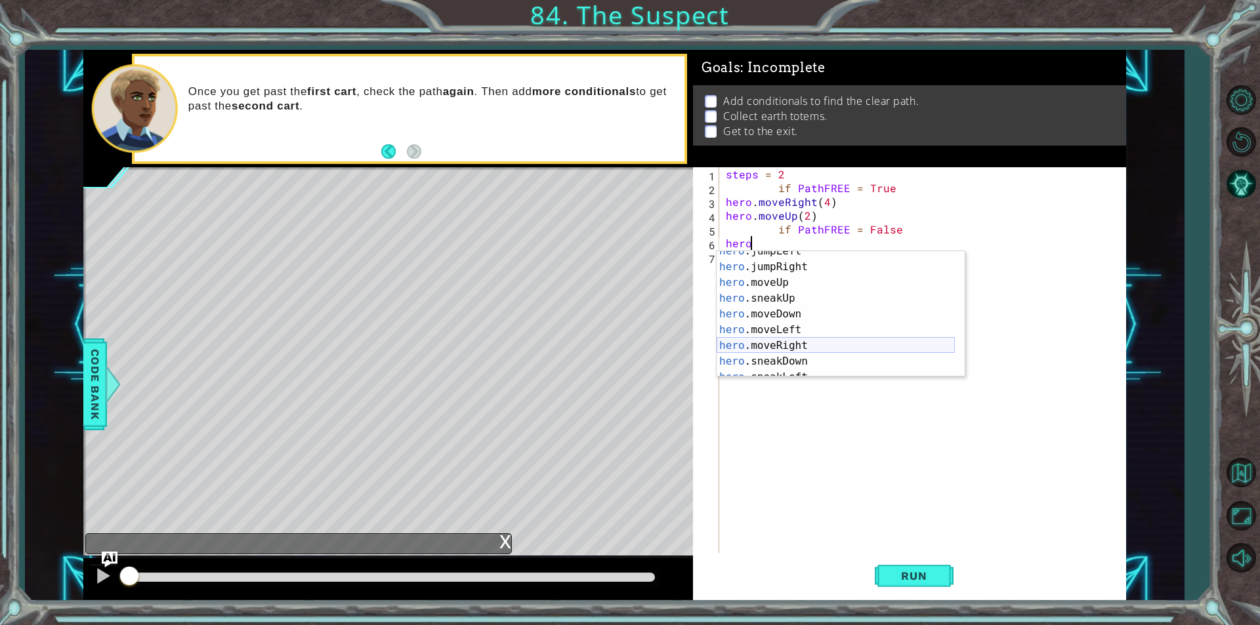
scroll to position [39, 0]
click at [804, 349] on div "hero .jumpLeft press enter hero .jumpRight press enter hero .moveUp press enter…" at bounding box center [835, 321] width 238 height 157
type textarea "hero.moveRight(1)"
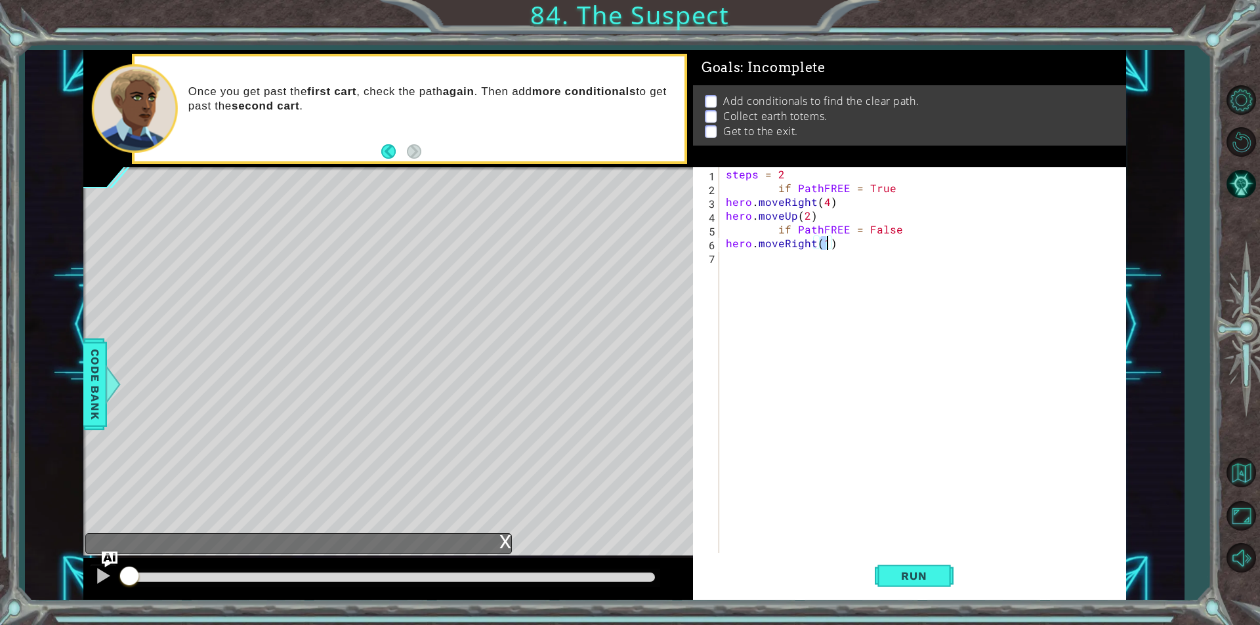
click at [800, 255] on div "steps = 2 if PathFREE = True hero . moveRight ( 4 ) hero . moveUp ( 2 ) if Path…" at bounding box center [925, 373] width 405 height 413
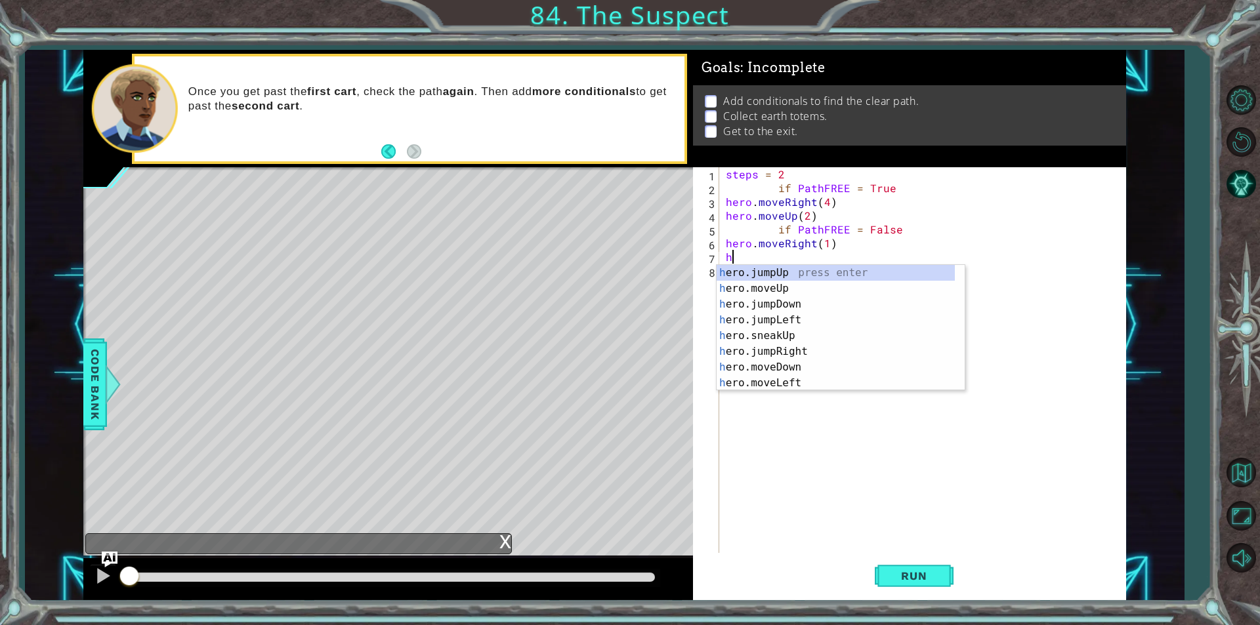
scroll to position [0, 0]
click at [806, 287] on div "h ero.jumpUp press enter h ero.moveUp press enter h ero.jumpDown press enter h …" at bounding box center [835, 343] width 238 height 157
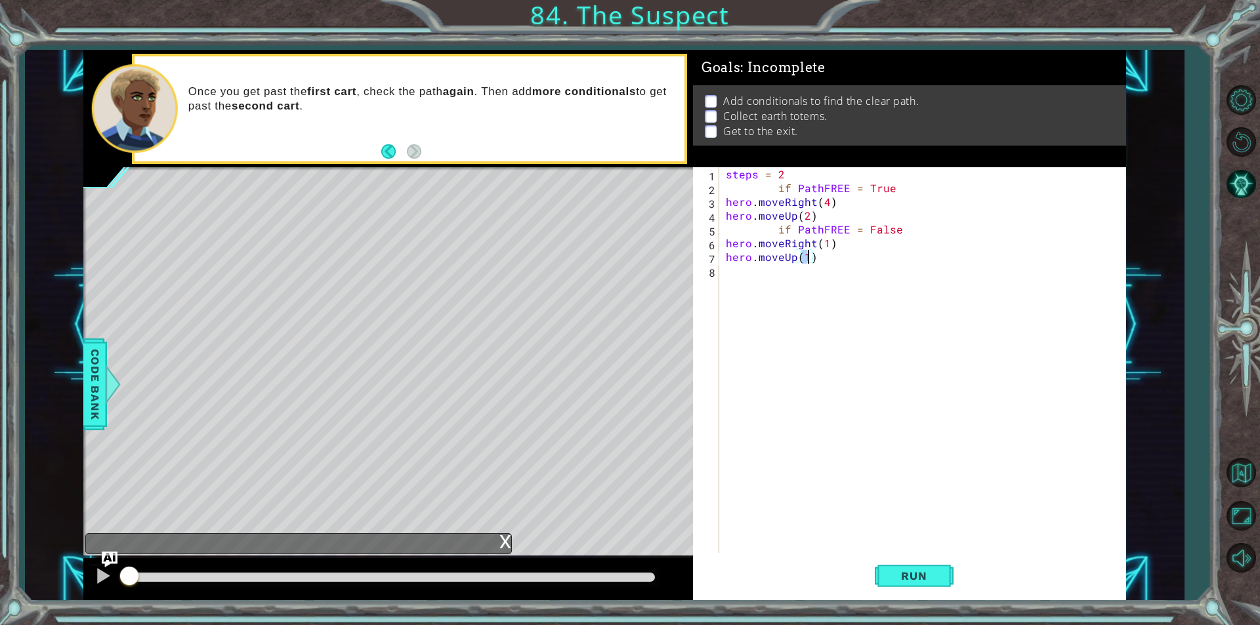
type textarea "hero.moveUp(2)"
click at [810, 272] on div "steps = 2 if PathFREE = True hero . moveRight ( 4 ) hero . moveUp ( 2 ) if Path…" at bounding box center [925, 373] width 405 height 413
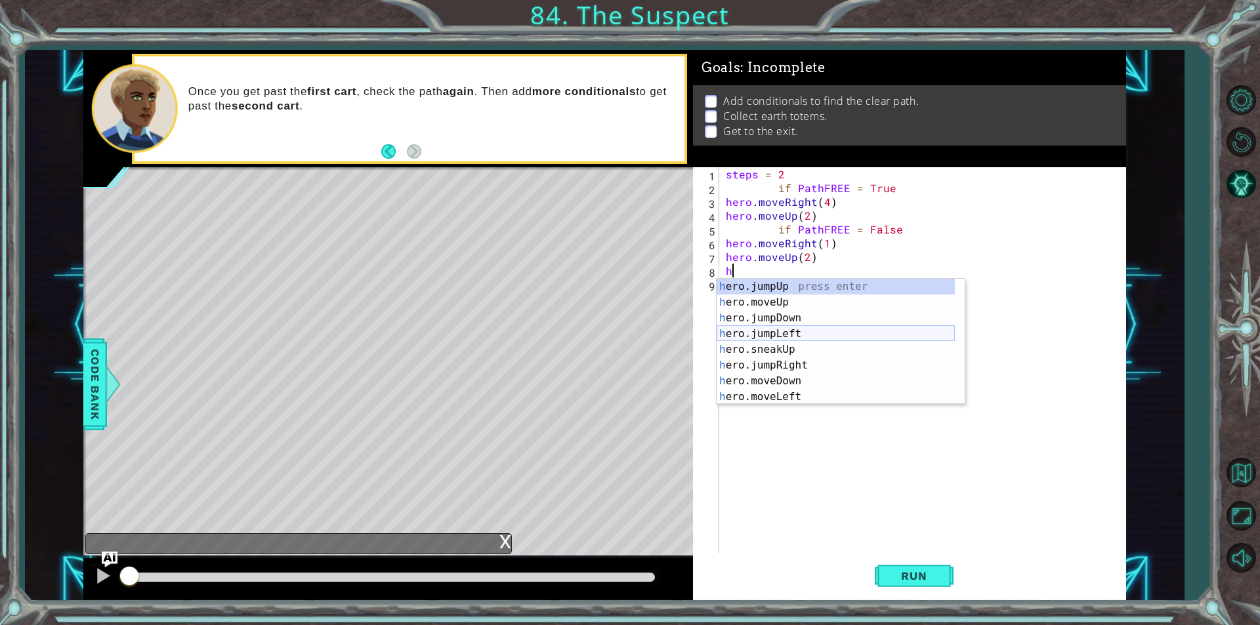
scroll to position [79, 0]
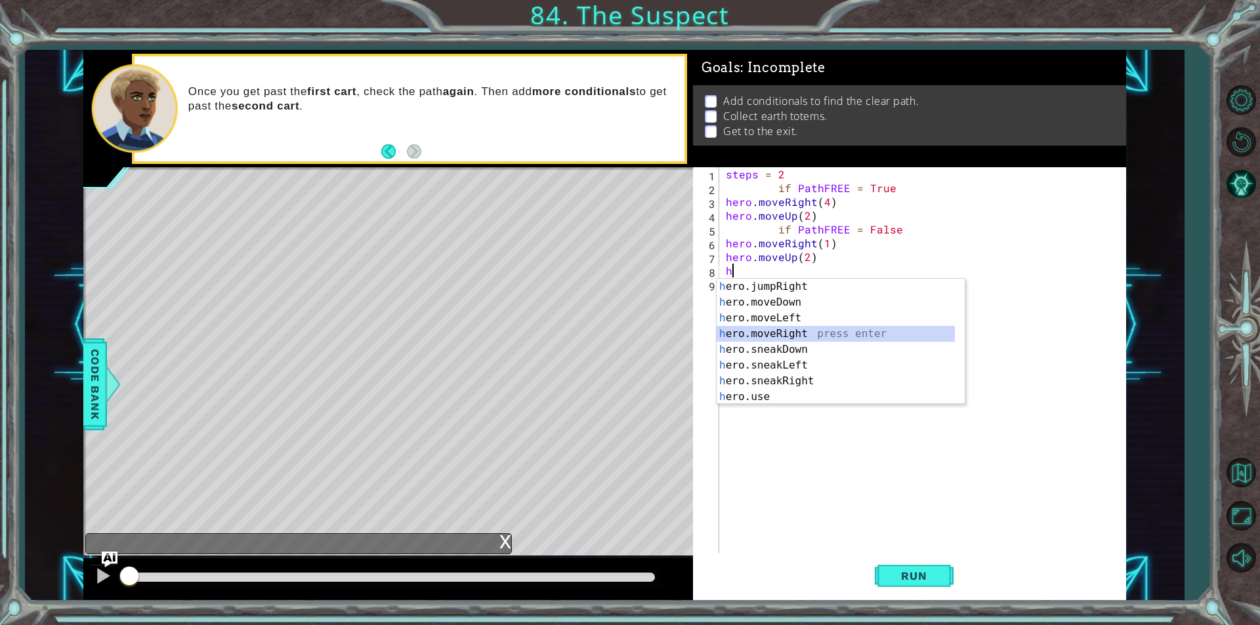
click at [789, 335] on div "h ero.jumpRight press enter h ero.moveDown press enter h ero.moveLeft press ent…" at bounding box center [835, 357] width 238 height 157
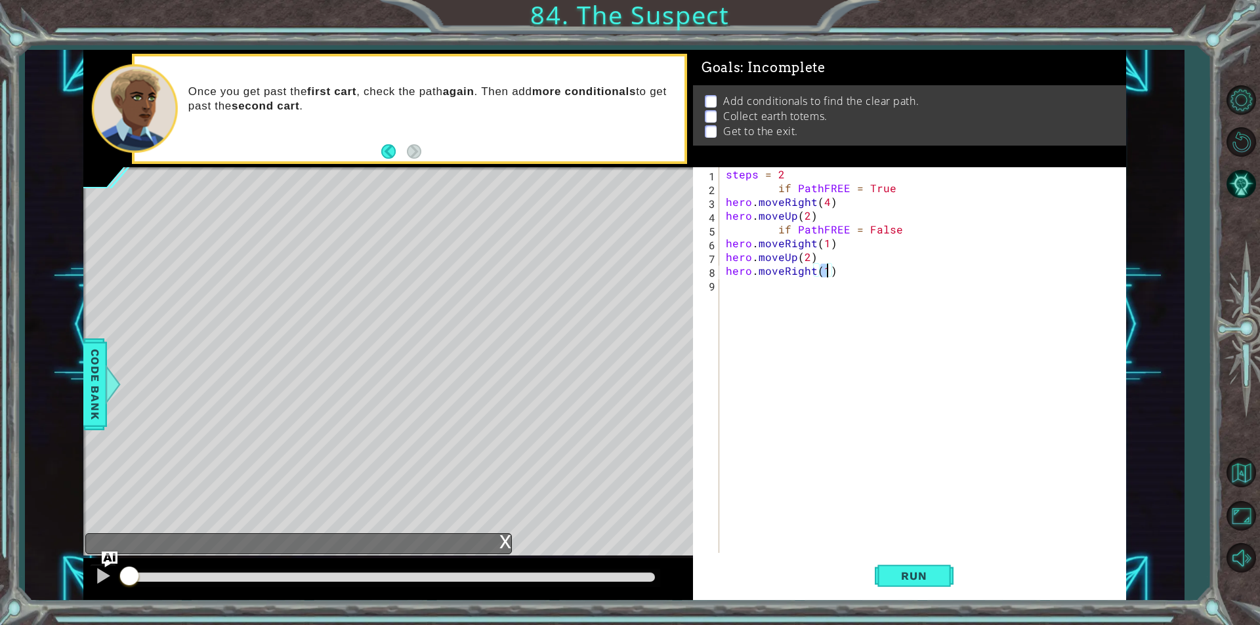
scroll to position [0, 6]
click at [932, 566] on button "Run" at bounding box center [914, 575] width 79 height 43
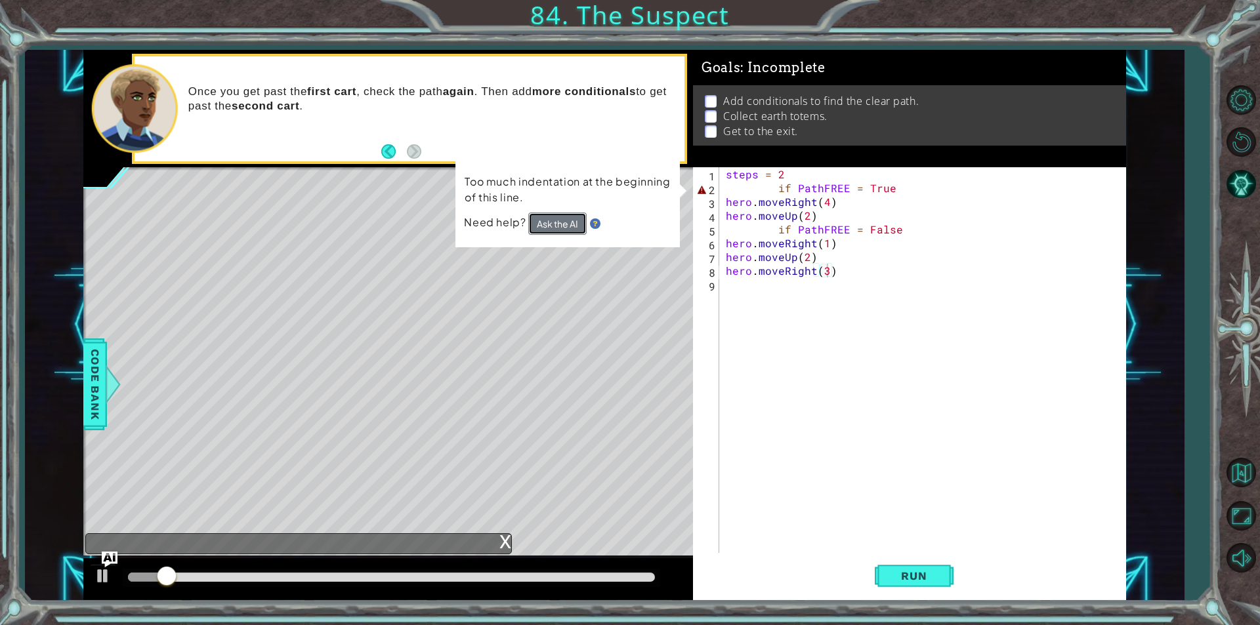
click at [569, 220] on button "Ask the AI" at bounding box center [557, 224] width 59 height 24
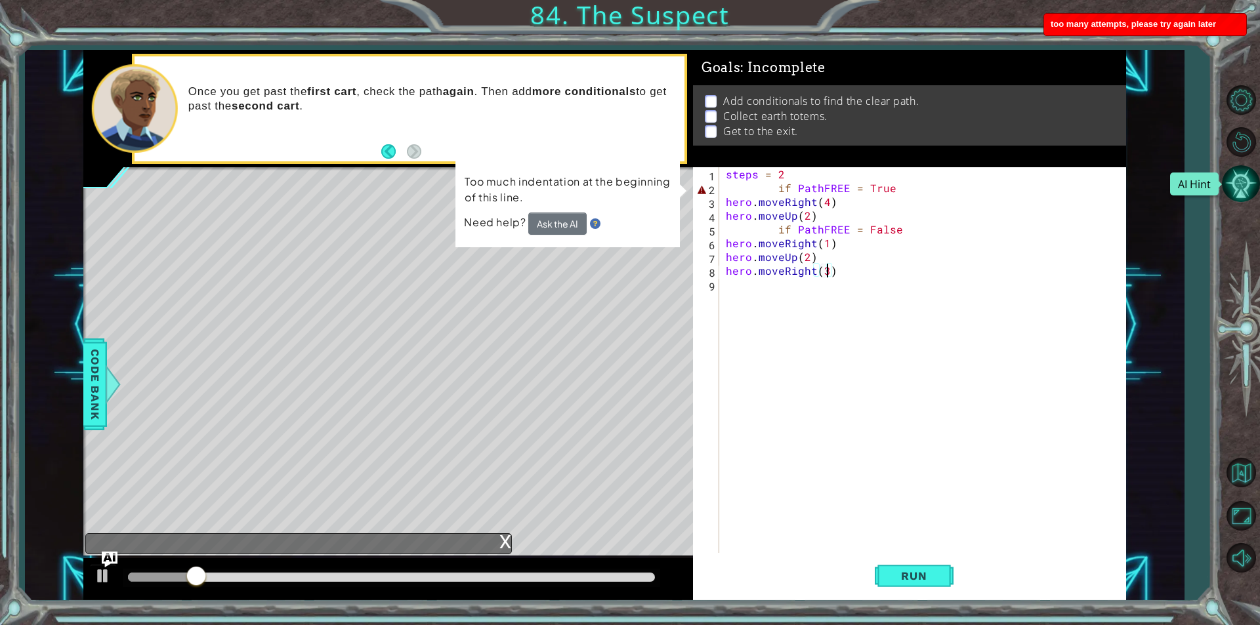
click at [1241, 178] on button "AI Hint" at bounding box center [1241, 184] width 38 height 38
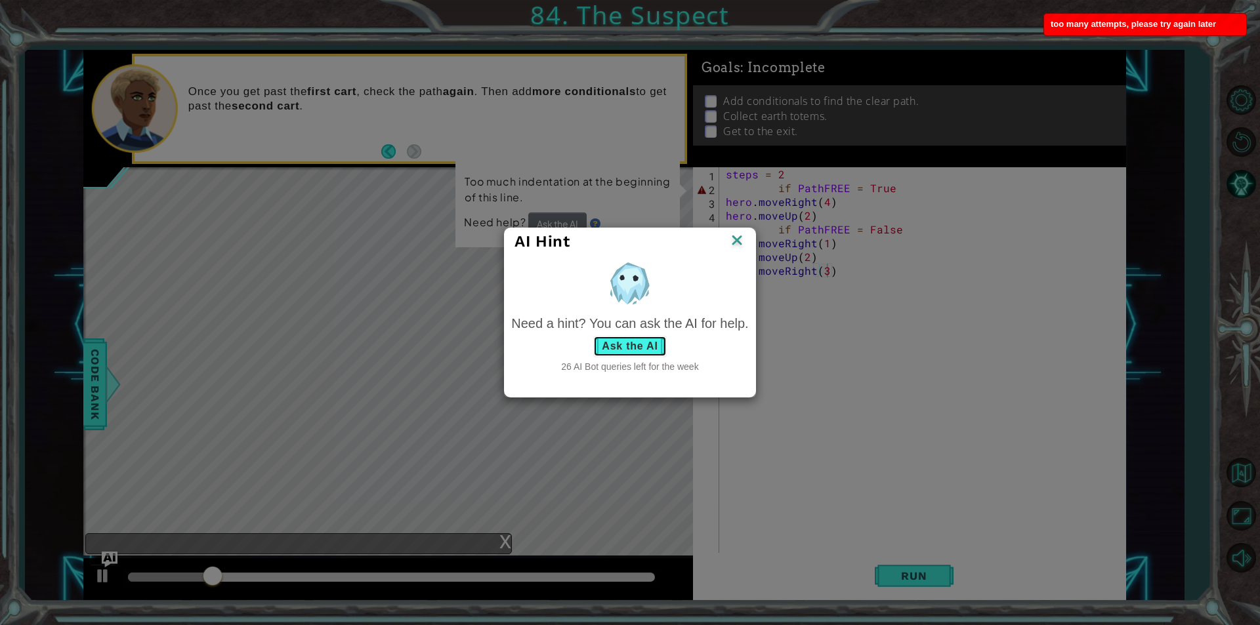
click at [629, 347] on button "Ask the AI" at bounding box center [629, 346] width 73 height 21
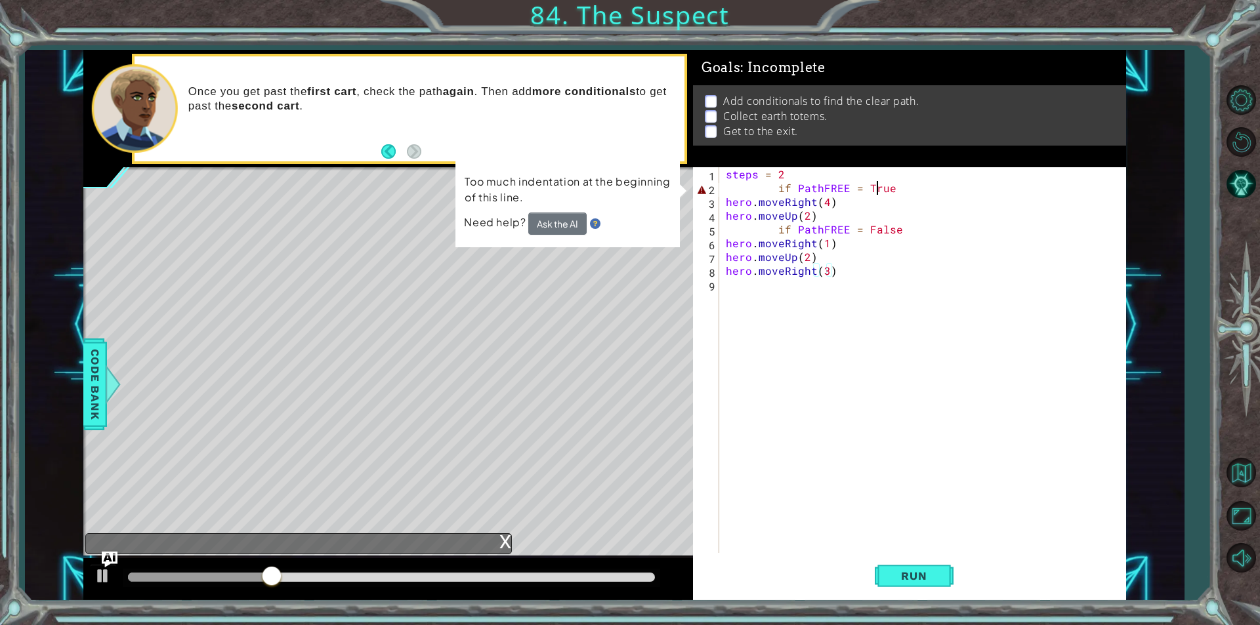
click at [876, 192] on div "steps = 2 if PathFREE = True hero . moveRight ( 4 ) hero . moveUp ( 2 ) if Path…" at bounding box center [925, 373] width 405 height 413
click at [896, 188] on div "steps = 2 if PathFREE = True hero . moveRight ( 4 ) hero . moveUp ( 2 ) if Path…" at bounding box center [925, 373] width 405 height 413
click at [776, 185] on div "steps = 2 if PathFREE = True hero . moveRight ( 4 ) hero . moveUp ( 2 ) if Path…" at bounding box center [925, 373] width 405 height 413
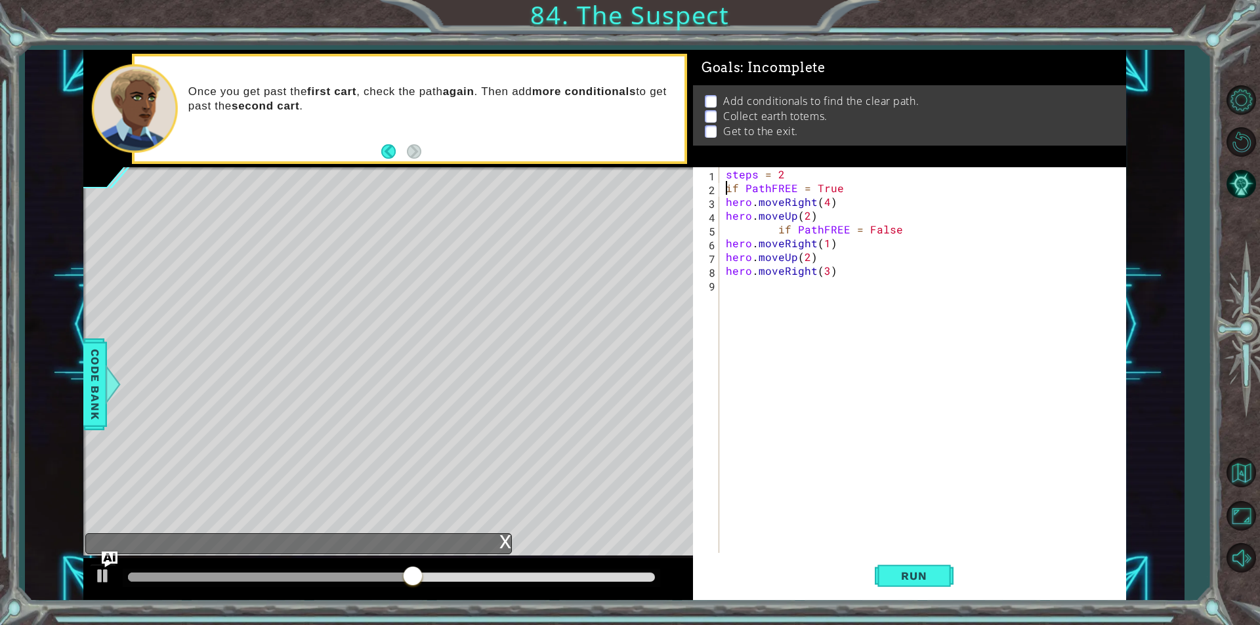
click at [779, 230] on div "steps = 2 if PathFREE = True hero . moveRight ( 4 ) hero . moveUp ( 2 ) if Path…" at bounding box center [925, 373] width 405 height 413
click at [905, 585] on button "Run" at bounding box center [914, 575] width 79 height 43
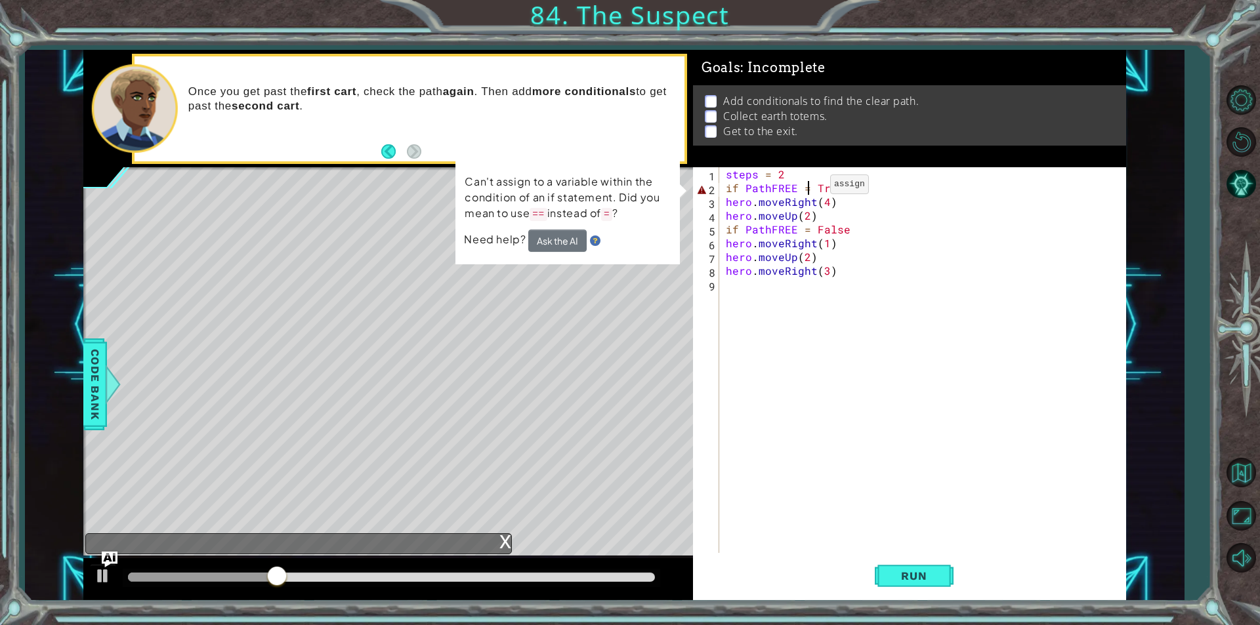
click at [808, 188] on div "steps = 2 if PathFREE = True hero . moveRight ( 4 ) hero . moveUp ( 2 ) if Path…" at bounding box center [925, 373] width 405 height 413
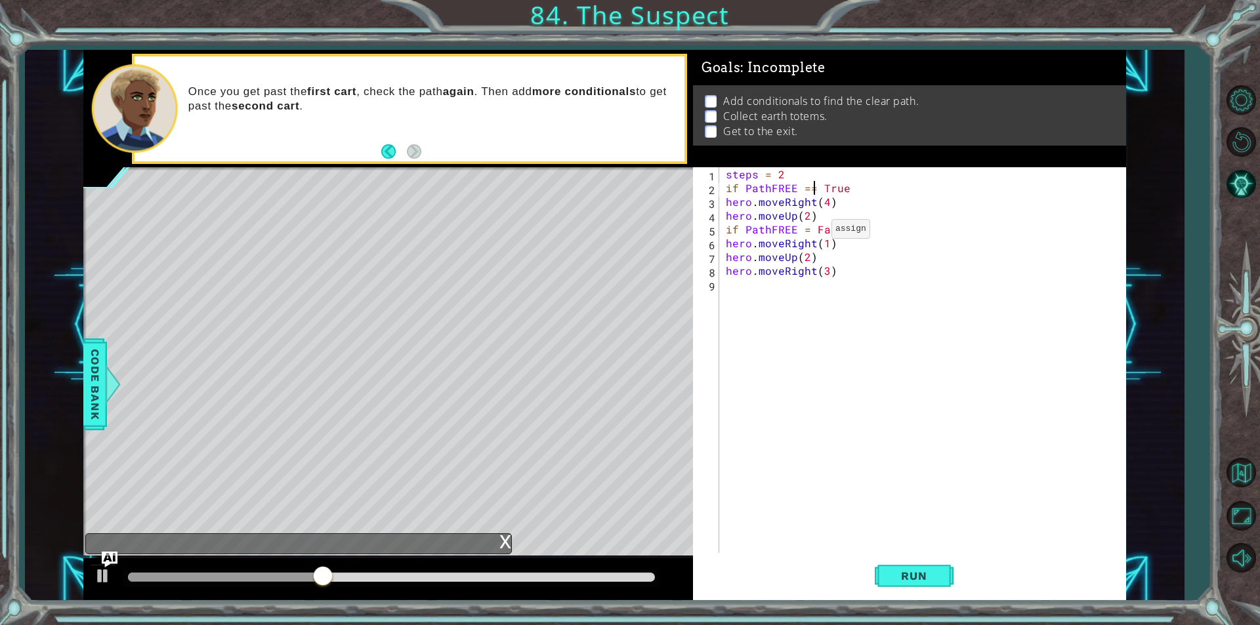
click at [809, 232] on div "steps = 2 if PathFREE == True hero . moveRight ( 4 ) hero . moveUp ( 2 ) if Pat…" at bounding box center [925, 373] width 405 height 413
click at [926, 580] on span "Run" at bounding box center [914, 575] width 52 height 13
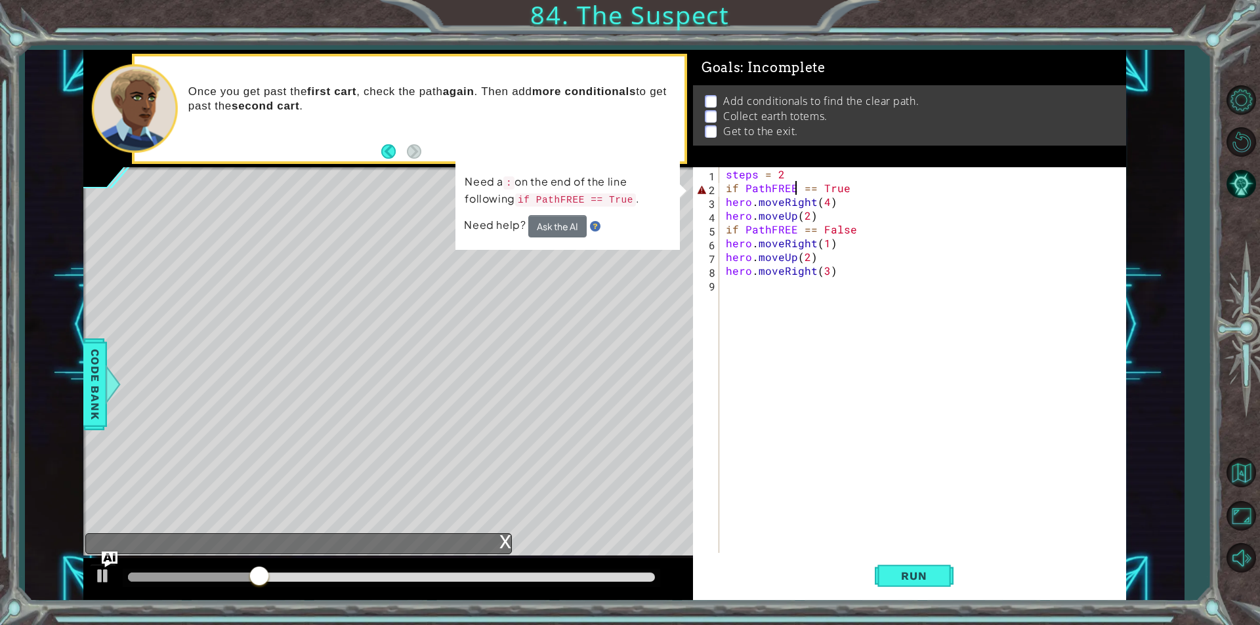
click at [793, 188] on div "steps = 2 if PathFREE == True hero . moveRight ( 4 ) hero . moveUp ( 2 ) if Pat…" at bounding box center [925, 373] width 405 height 413
click at [856, 193] on div "steps = 2 if PathFREE == True hero . moveRight ( 4 ) hero . moveUp ( 2 ) if Pat…" at bounding box center [925, 373] width 405 height 413
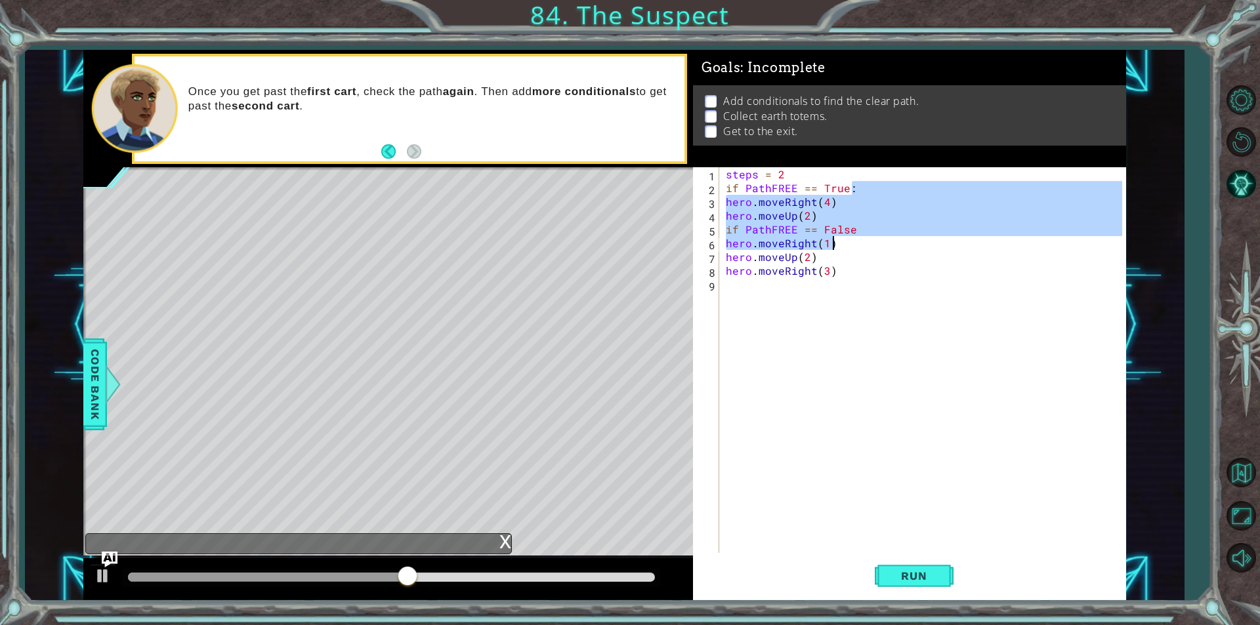
drag, startPoint x: 860, startPoint y: 238, endPoint x: 854, endPoint y: 230, distance: 10.8
click at [855, 234] on div "steps = 2 if PathFREE == True : hero . moveRight ( 4 ) hero . moveUp ( 2 ) if P…" at bounding box center [925, 373] width 405 height 413
click at [858, 230] on div "steps = 2 if PathFREE == True : hero . moveRight ( 4 ) hero . moveUp ( 2 ) if P…" at bounding box center [922, 360] width 399 height 386
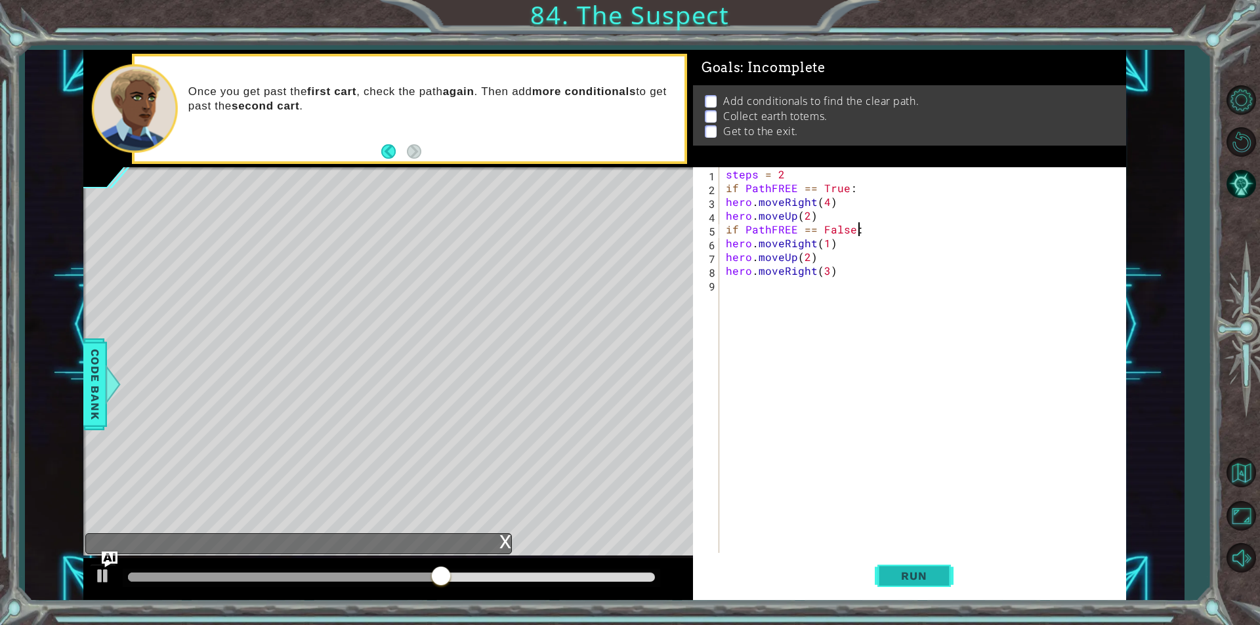
click at [905, 570] on span "Run" at bounding box center [914, 575] width 52 height 13
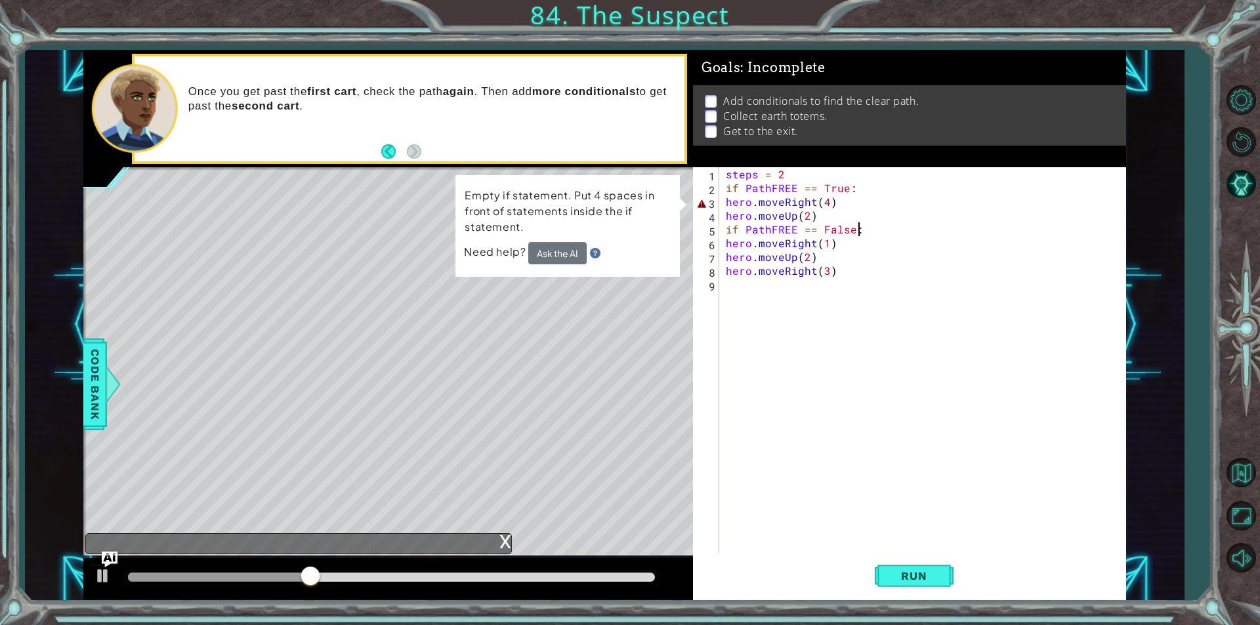
click at [724, 199] on div "steps = 2 if PathFREE == True : hero . moveRight ( 4 ) hero . moveUp ( 2 ) if P…" at bounding box center [925, 373] width 405 height 413
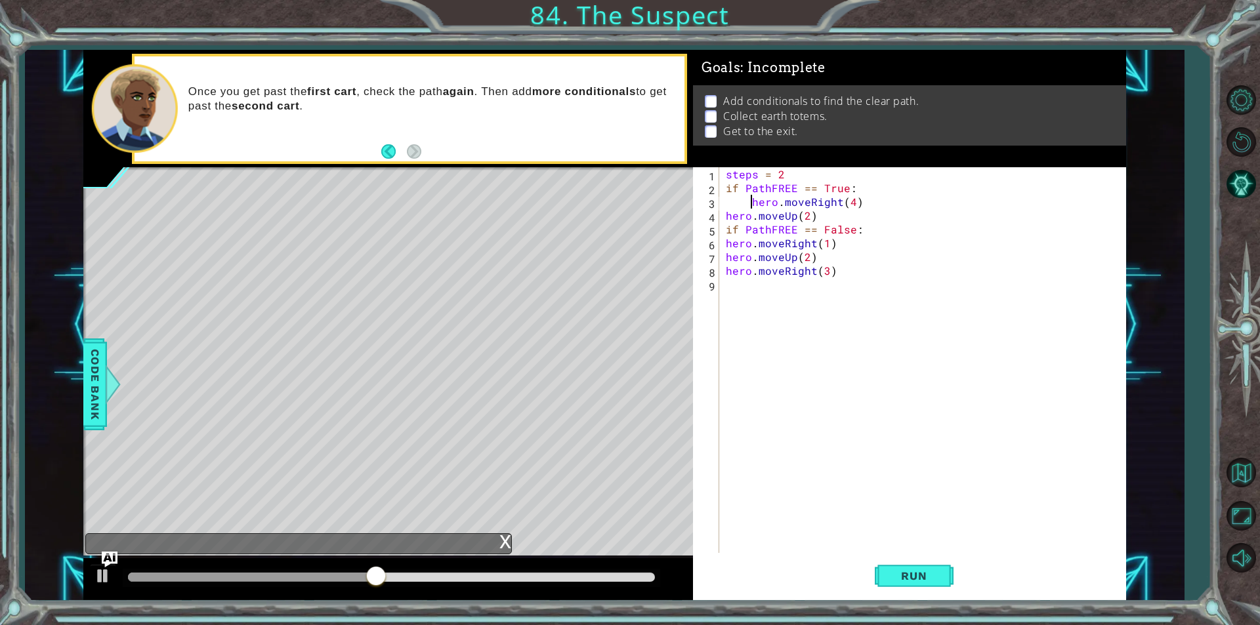
click at [728, 218] on div "steps = 2 if PathFREE == True : hero . moveRight ( 4 ) hero . moveUp ( 2 ) if P…" at bounding box center [925, 373] width 405 height 413
click at [721, 241] on div "hero.moveUp(2) 1 2 3 4 5 6 7 8 9 steps = 2 if PathFREE == True : hero . moveRig…" at bounding box center [907, 360] width 429 height 386
click at [723, 245] on div "steps = 2 if PathFREE == True : hero . moveRight ( 4 ) hero . moveUp ( 2 ) if P…" at bounding box center [922, 360] width 399 height 386
click at [722, 265] on div "hero.moveRight(1) 1 2 3 4 5 6 7 8 9 steps = 2 if PathFREE == True : hero . move…" at bounding box center [907, 360] width 429 height 386
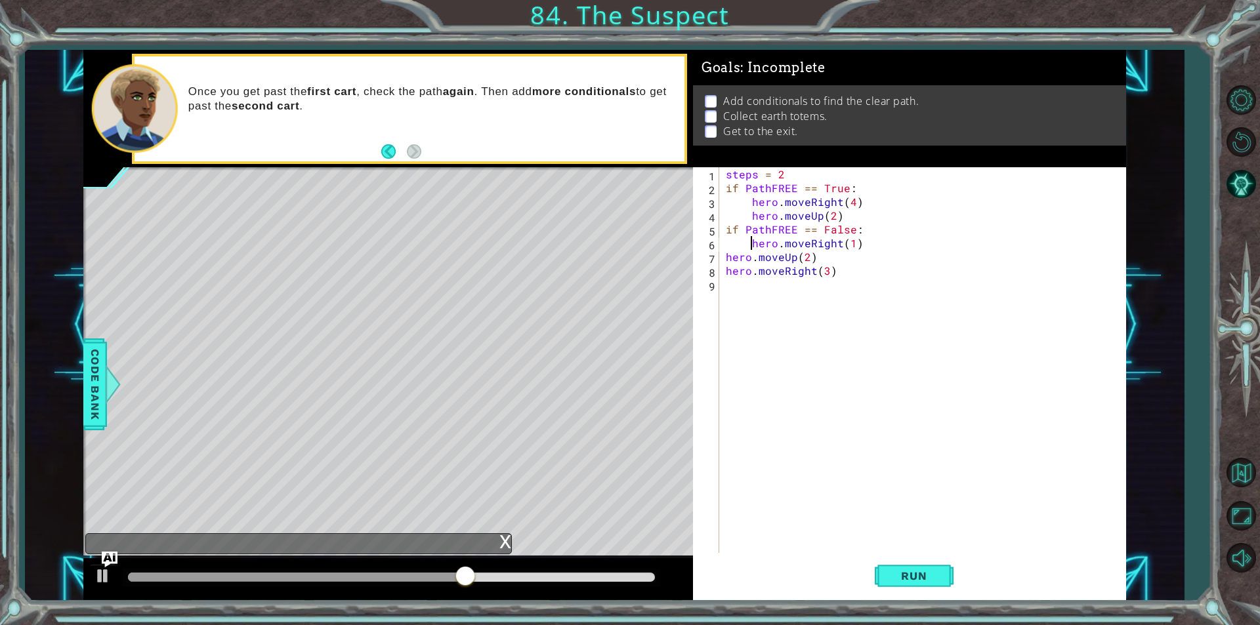
click at [726, 258] on div "steps = 2 if PathFREE == True : hero . moveRight ( 4 ) hero . moveUp ( 2 ) if P…" at bounding box center [925, 373] width 405 height 413
click at [726, 274] on div "steps = 2 if PathFREE == True : hero . moveRight ( 4 ) hero . moveUp ( 2 ) if P…" at bounding box center [925, 373] width 405 height 413
click at [897, 575] on span "Run" at bounding box center [914, 575] width 52 height 13
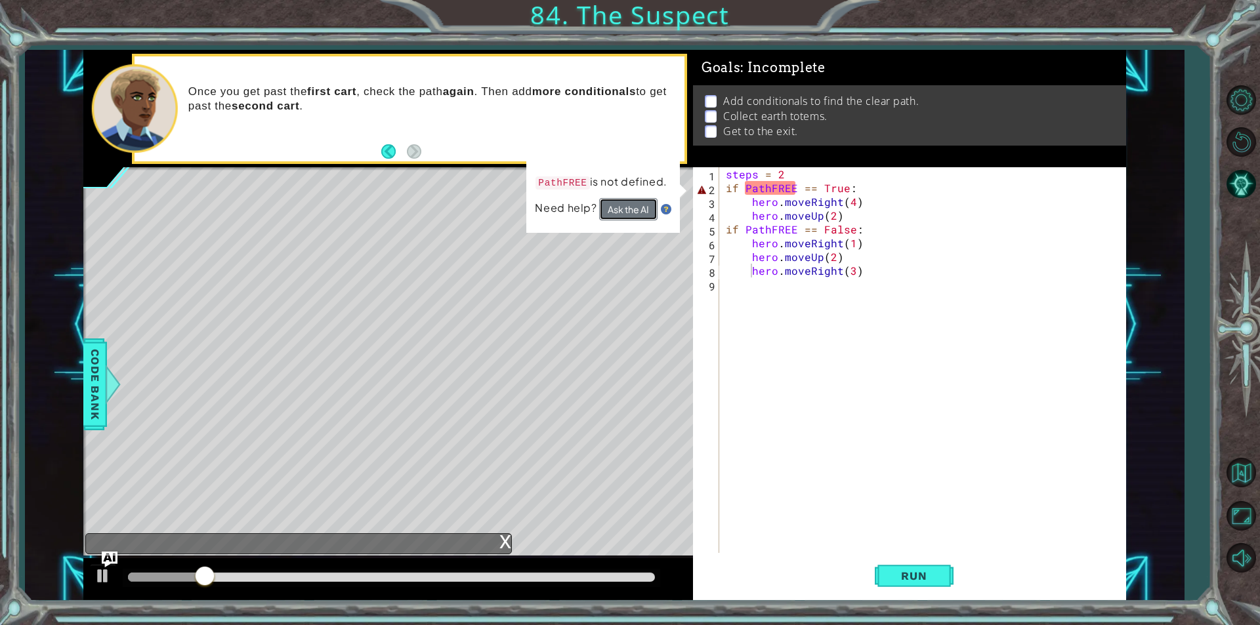
click at [642, 200] on button "Ask the AI" at bounding box center [628, 209] width 58 height 22
click at [1245, 190] on button "AI Hint" at bounding box center [1241, 184] width 38 height 38
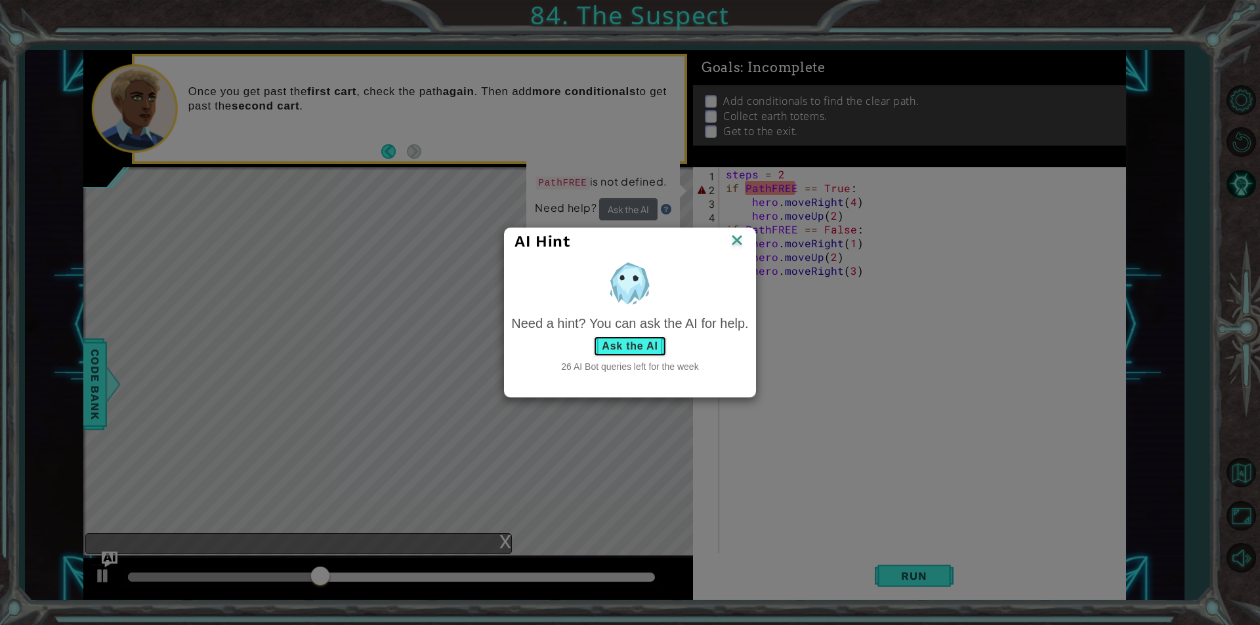
click at [636, 342] on button "Ask the AI" at bounding box center [629, 346] width 73 height 21
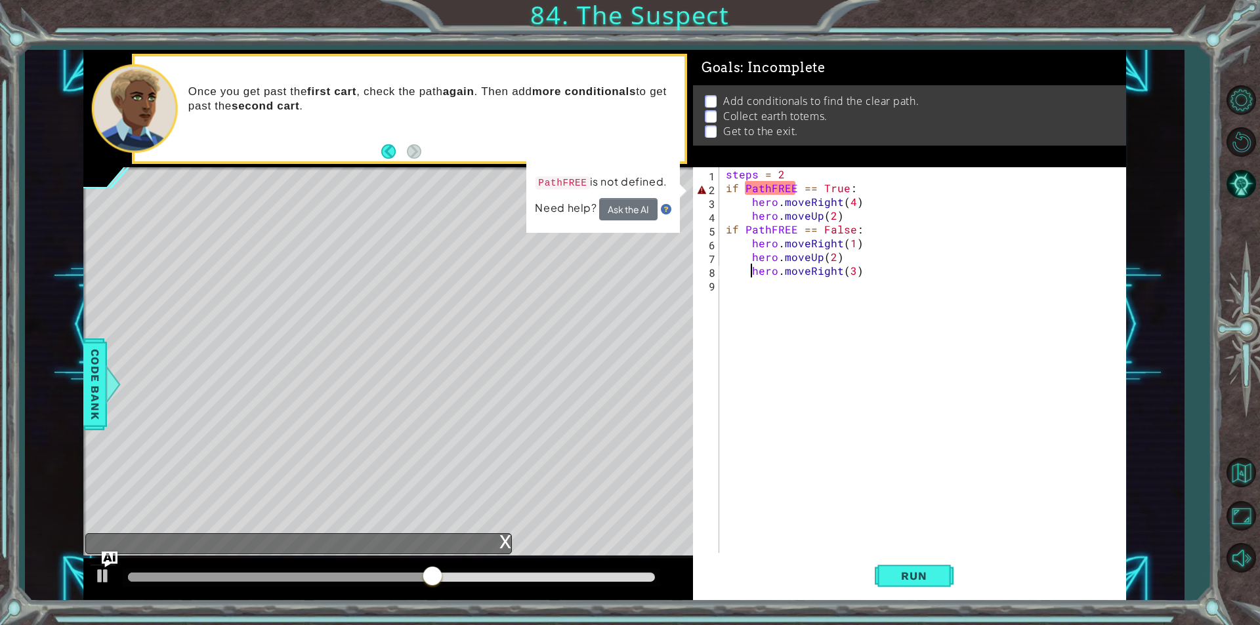
click at [791, 189] on div "steps = 2 if PathFREE == True : hero . moveRight ( 4 ) hero . moveUp ( 2 ) if P…" at bounding box center [925, 373] width 405 height 413
click at [795, 190] on div "steps = 2 if PathFREE == True : hero . moveRight ( 4 ) hero . moveUp ( 2 ) if P…" at bounding box center [925, 373] width 405 height 413
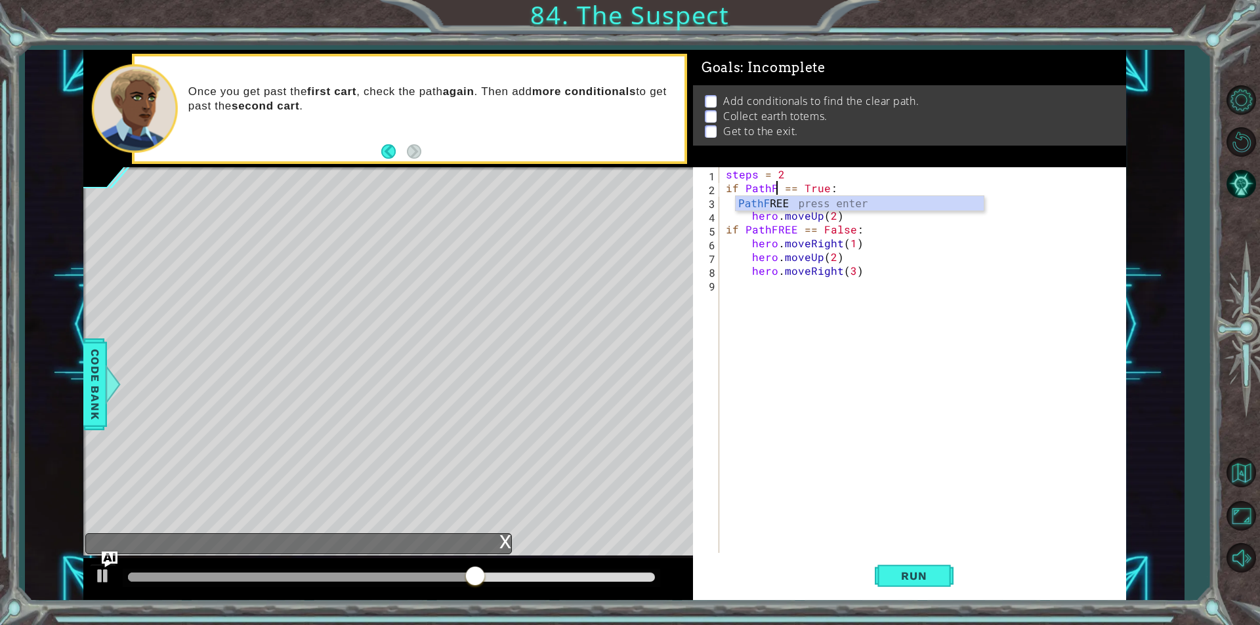
scroll to position [0, 4]
click at [778, 203] on div "PathFREE press enter" at bounding box center [859, 219] width 248 height 47
click at [796, 230] on div "steps = 2 if PathFREE == True : hero . moveRight ( 4 ) hero . moveUp ( 2 ) if P…" at bounding box center [925, 373] width 405 height 413
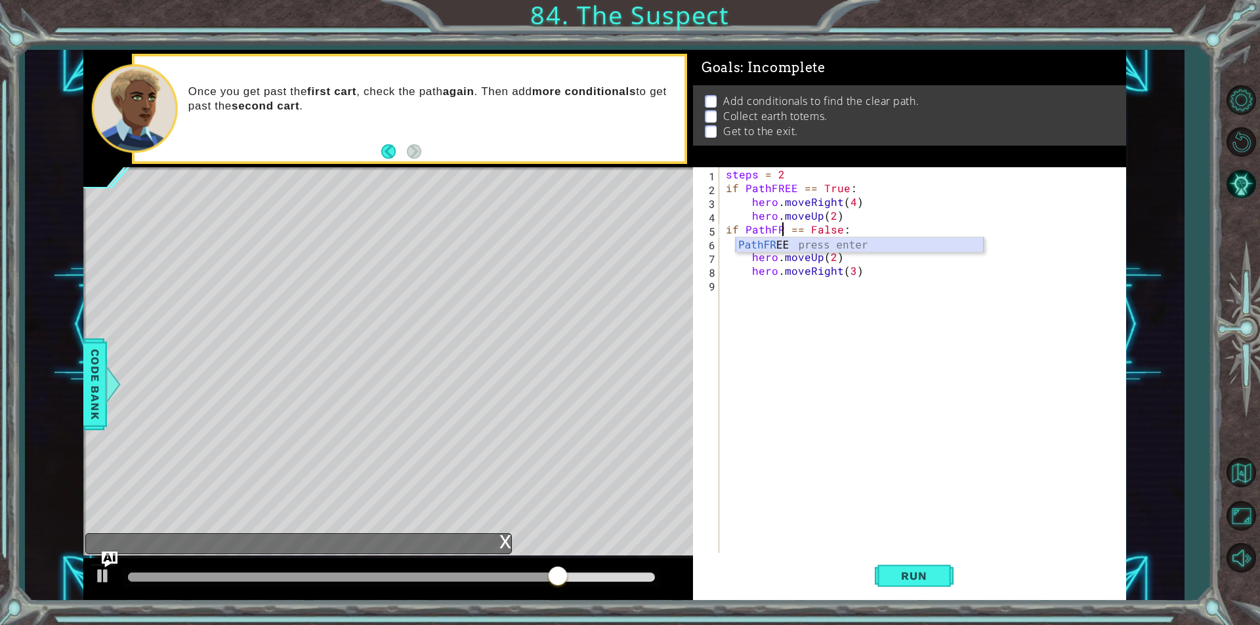
click at [785, 245] on div "PathFR EE press enter" at bounding box center [859, 261] width 248 height 47
type textarea "if PathFREE == False:"
click at [882, 590] on button "Run" at bounding box center [914, 575] width 79 height 43
